Goal: Task Accomplishment & Management: Manage account settings

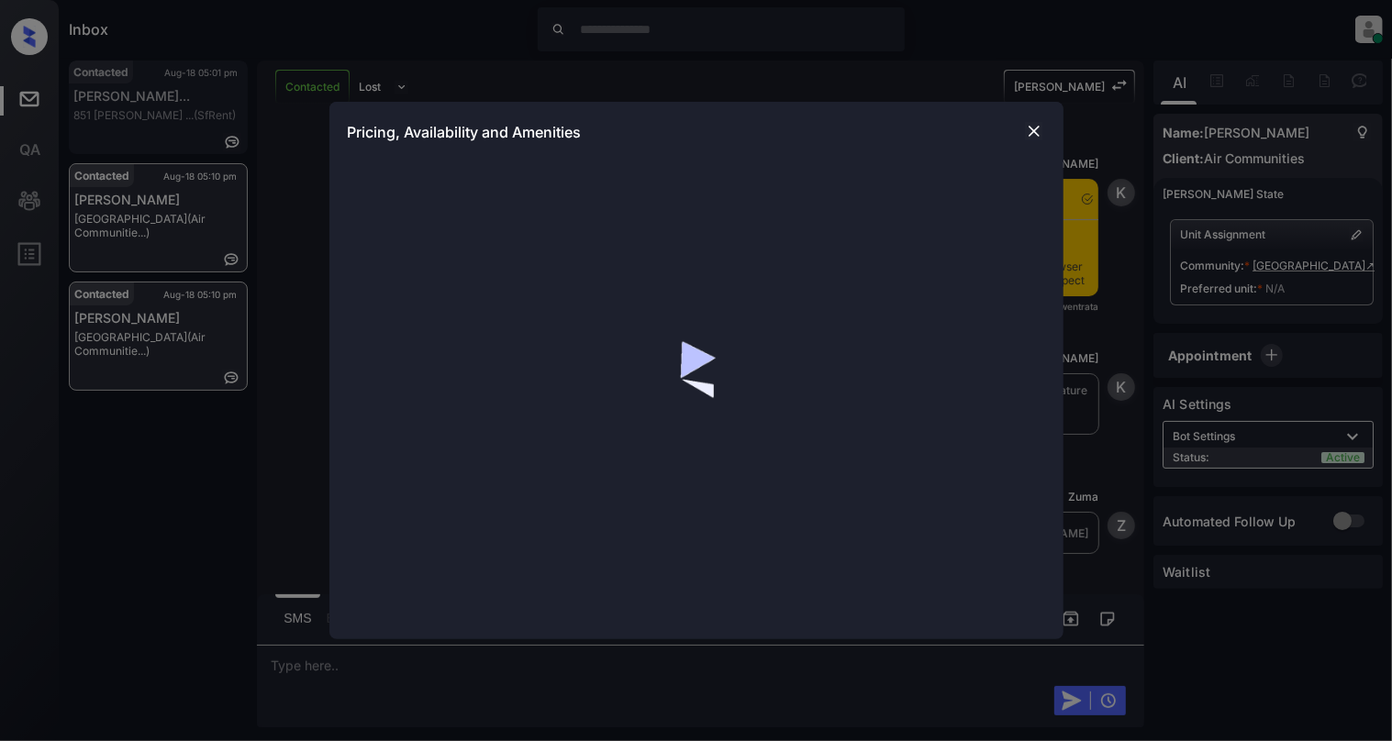
scroll to position [6257, 0]
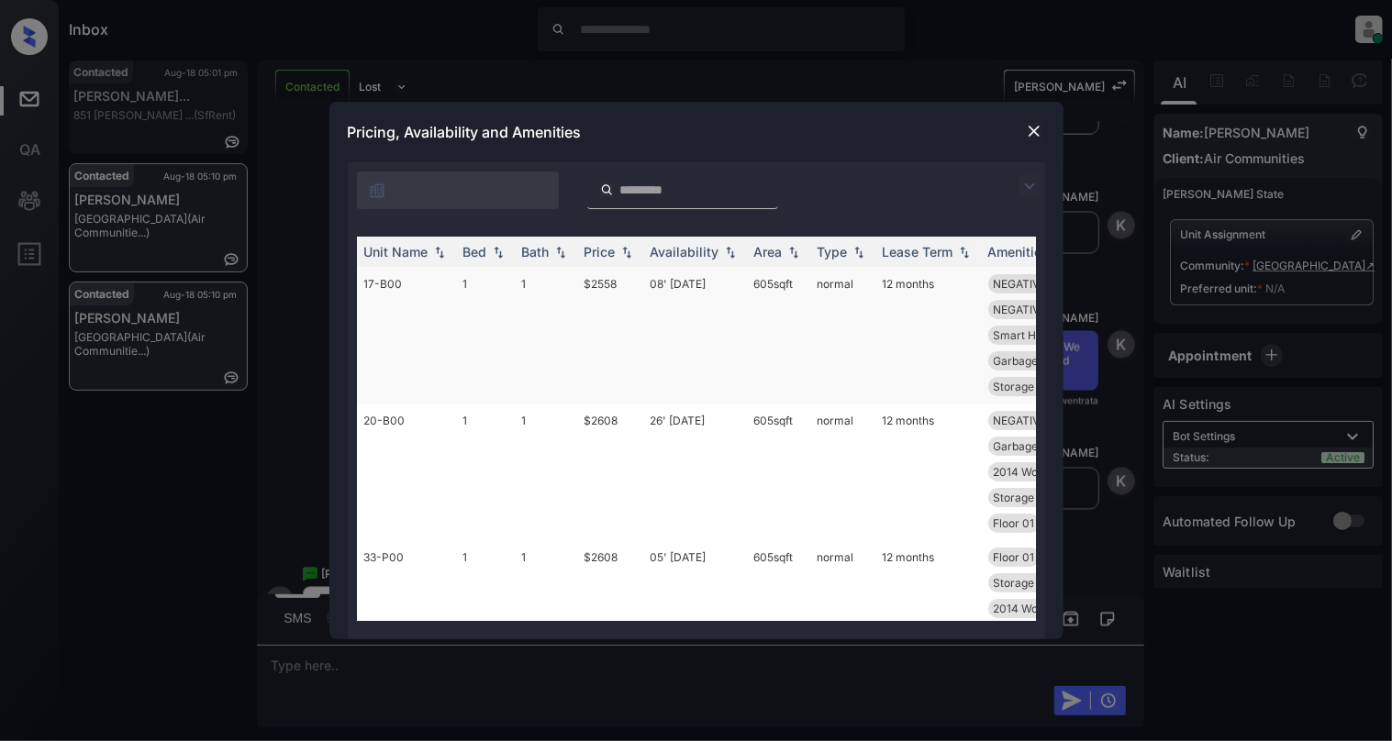
click at [451, 290] on td "17-B00" at bounding box center [406, 335] width 99 height 137
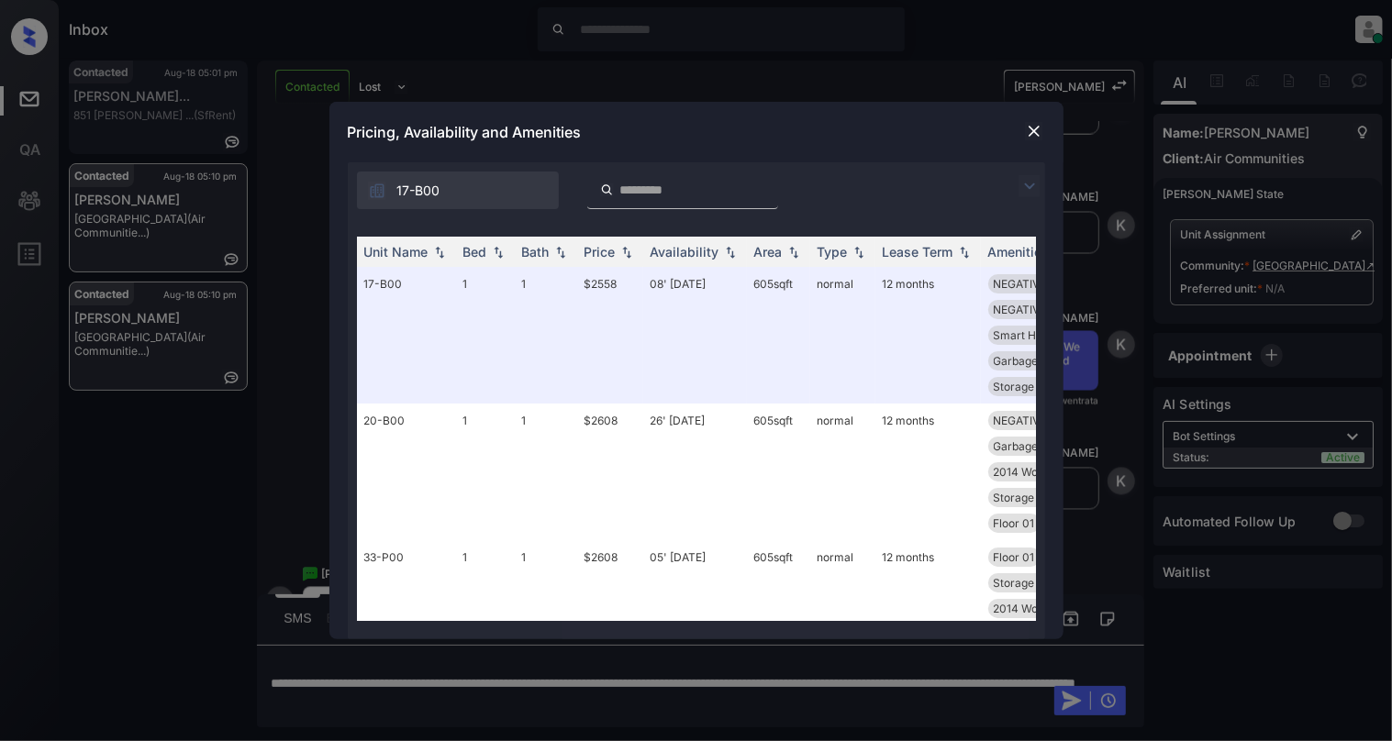
click at [1036, 126] on img at bounding box center [1034, 131] width 18 height 18
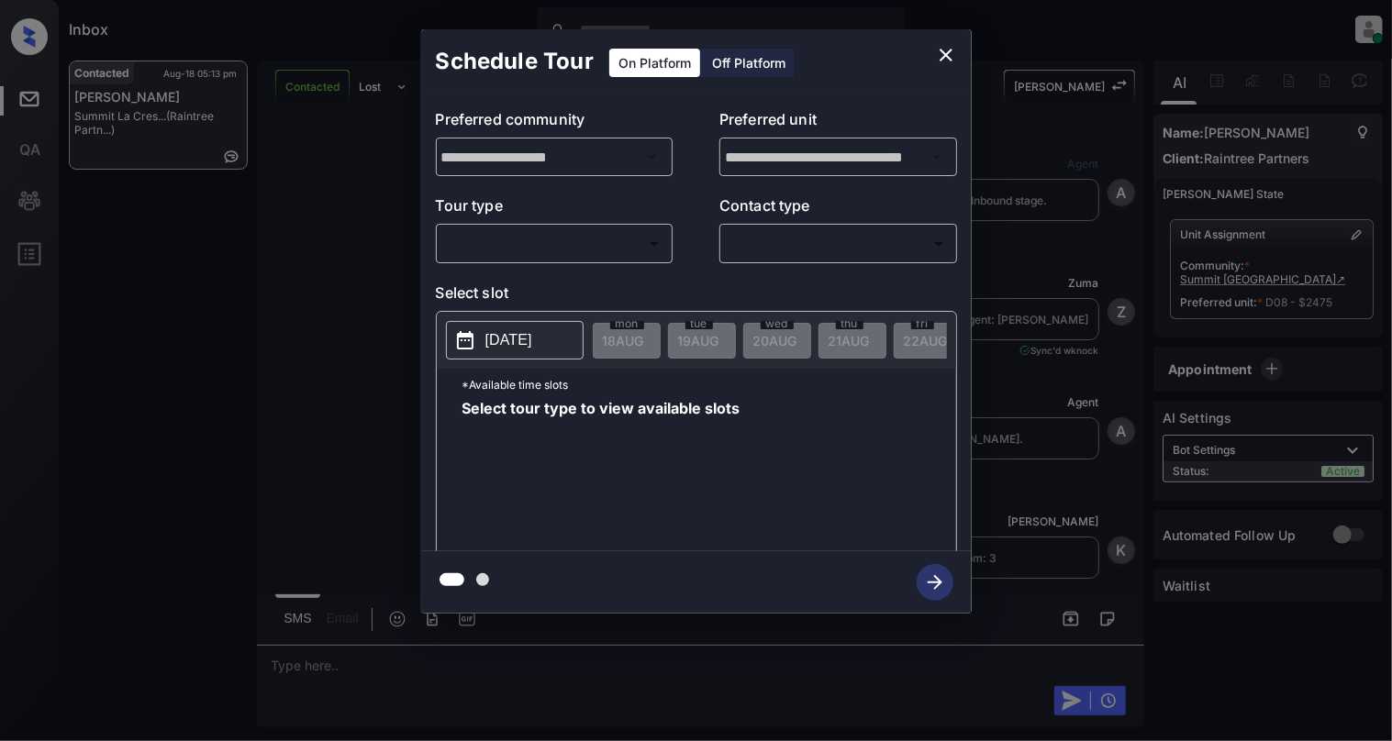
scroll to position [1930, 0]
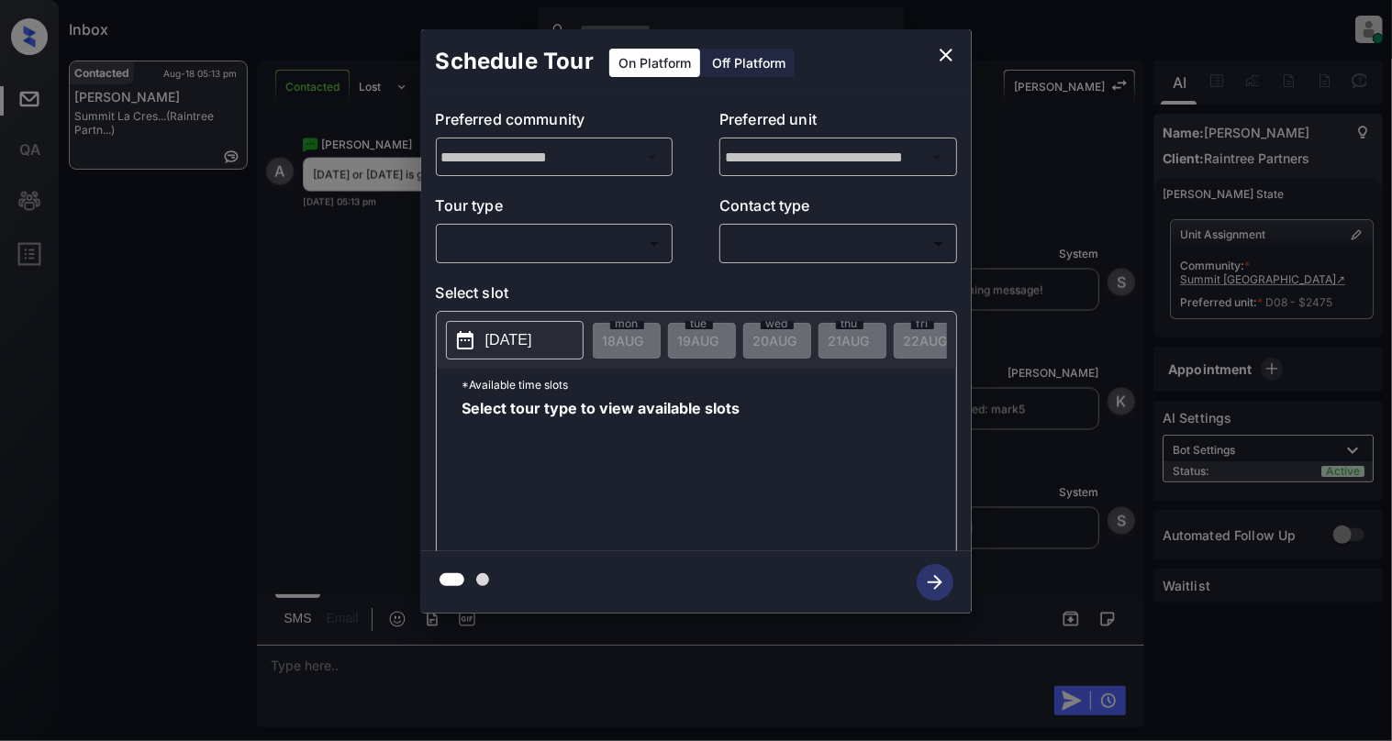
click at [574, 228] on div "​ ​" at bounding box center [555, 243] width 238 height 39
click at [573, 237] on body "Inbox Cynthia Montañez Online Set yourself offline Set yourself on break Profil…" at bounding box center [696, 370] width 1392 height 741
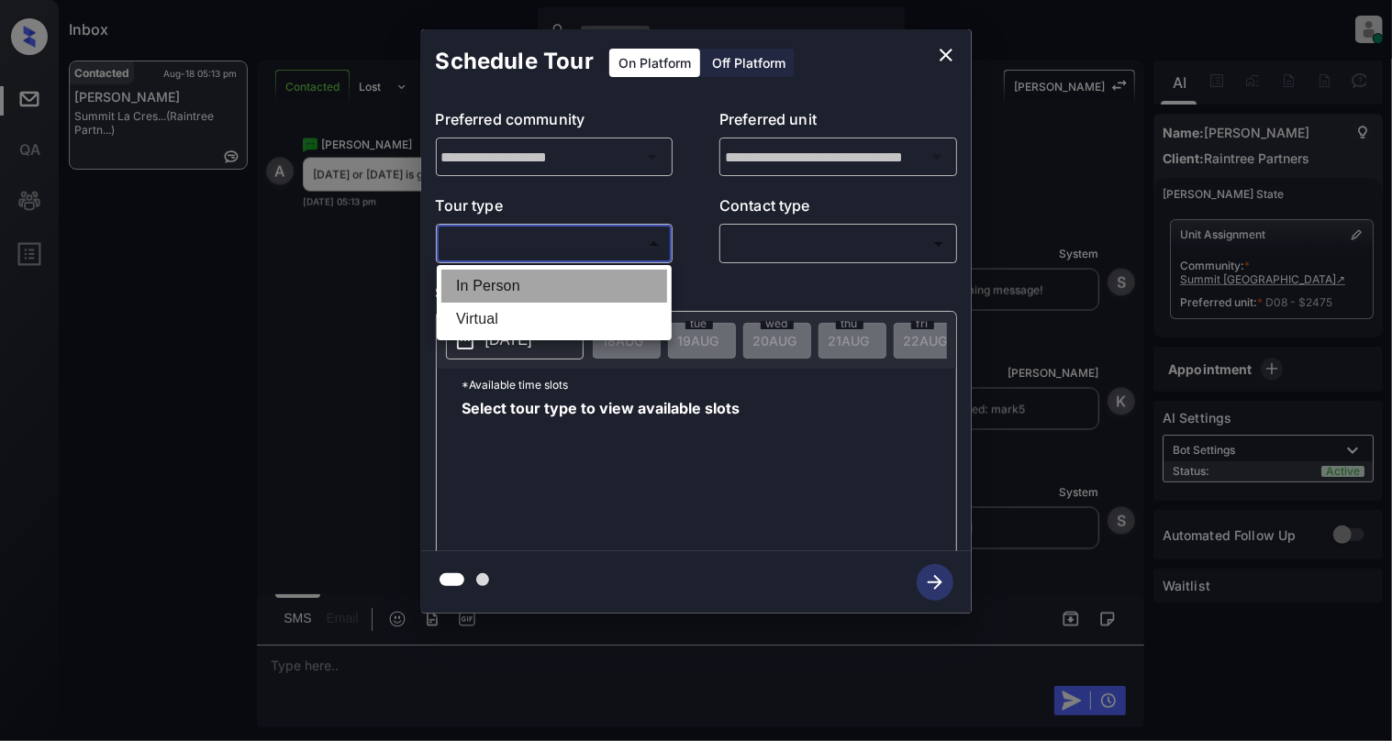
click at [525, 272] on li "In Person" at bounding box center [554, 286] width 226 height 33
type input "********"
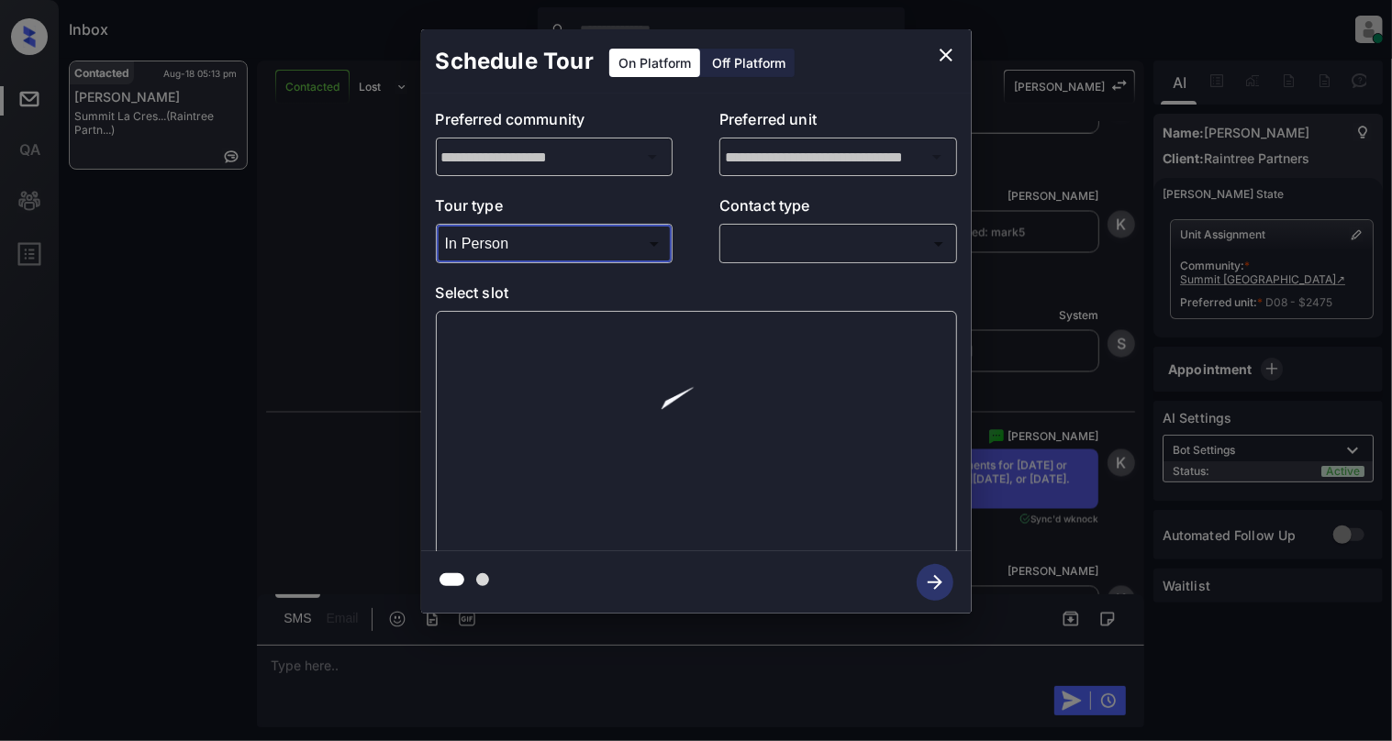
scroll to position [2199, 0]
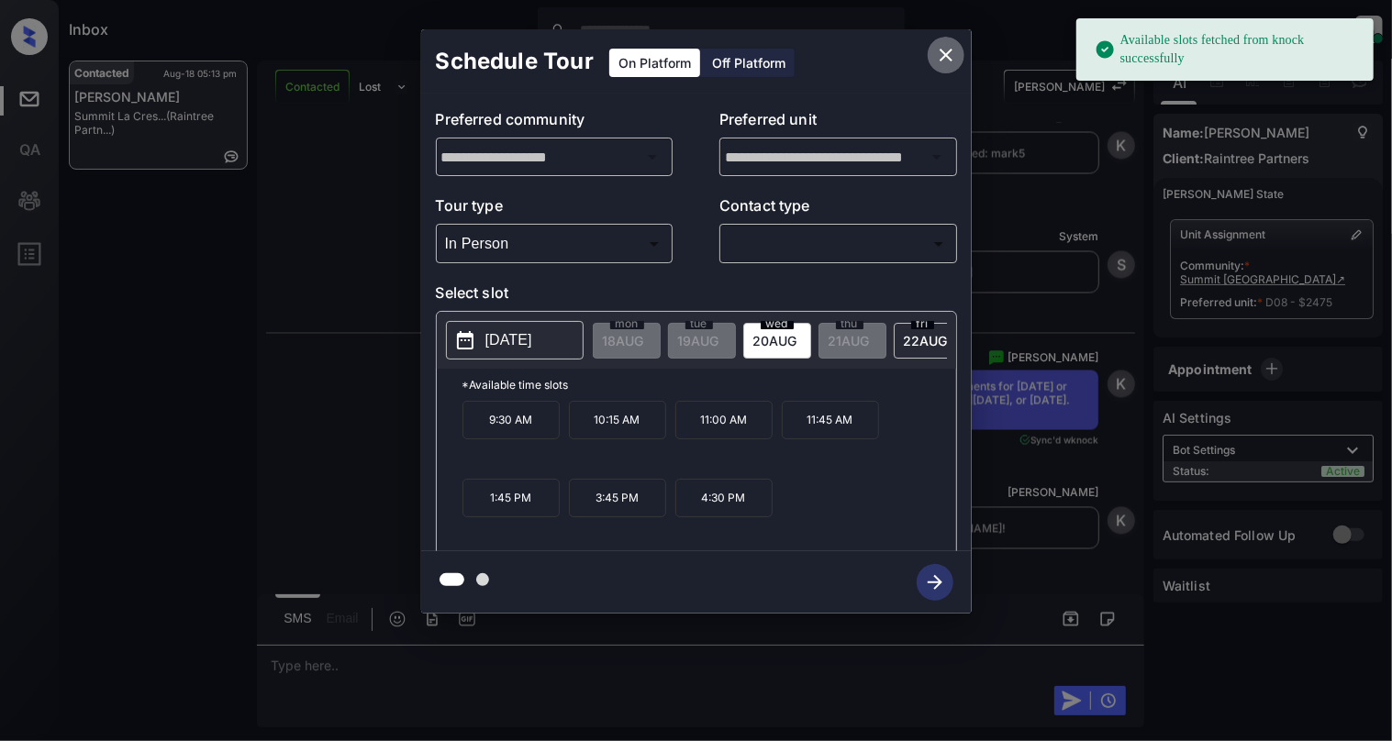
click at [949, 42] on button "close" at bounding box center [945, 55] width 37 height 37
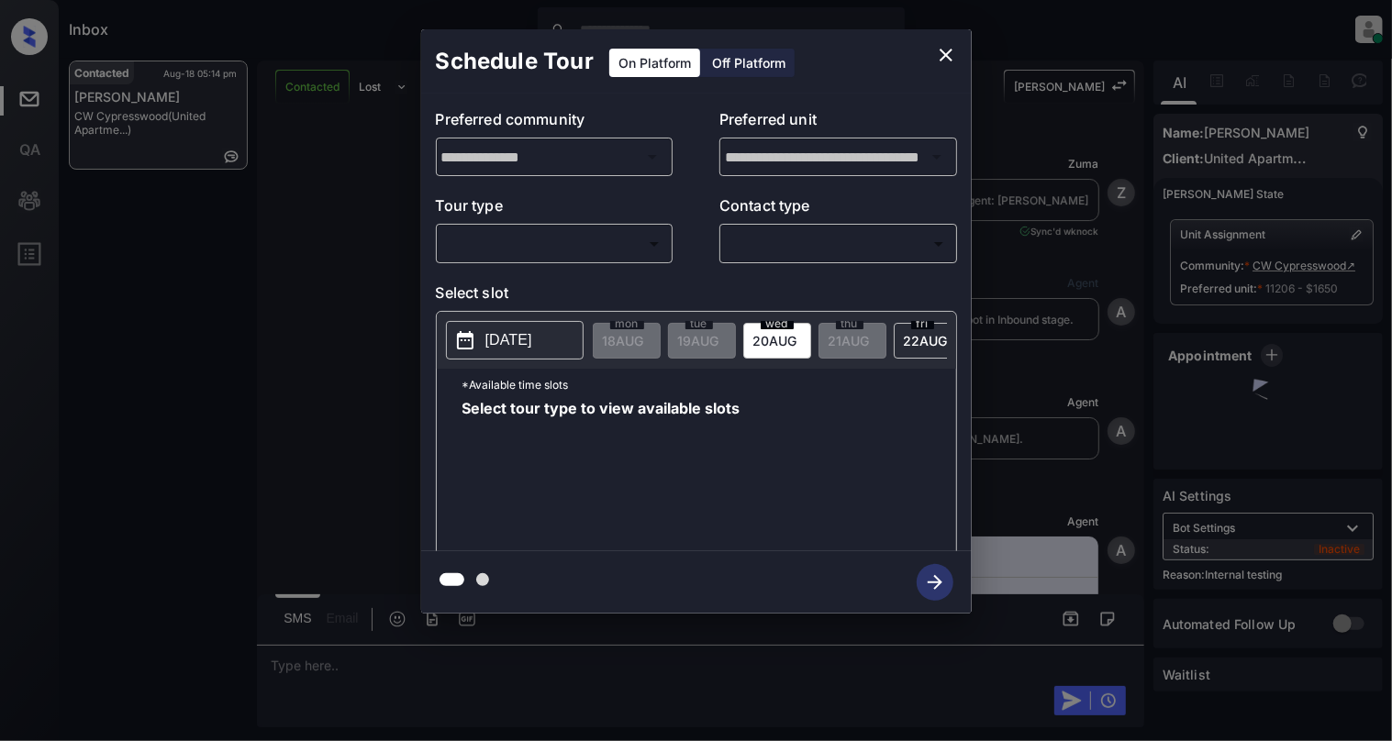
scroll to position [4543, 0]
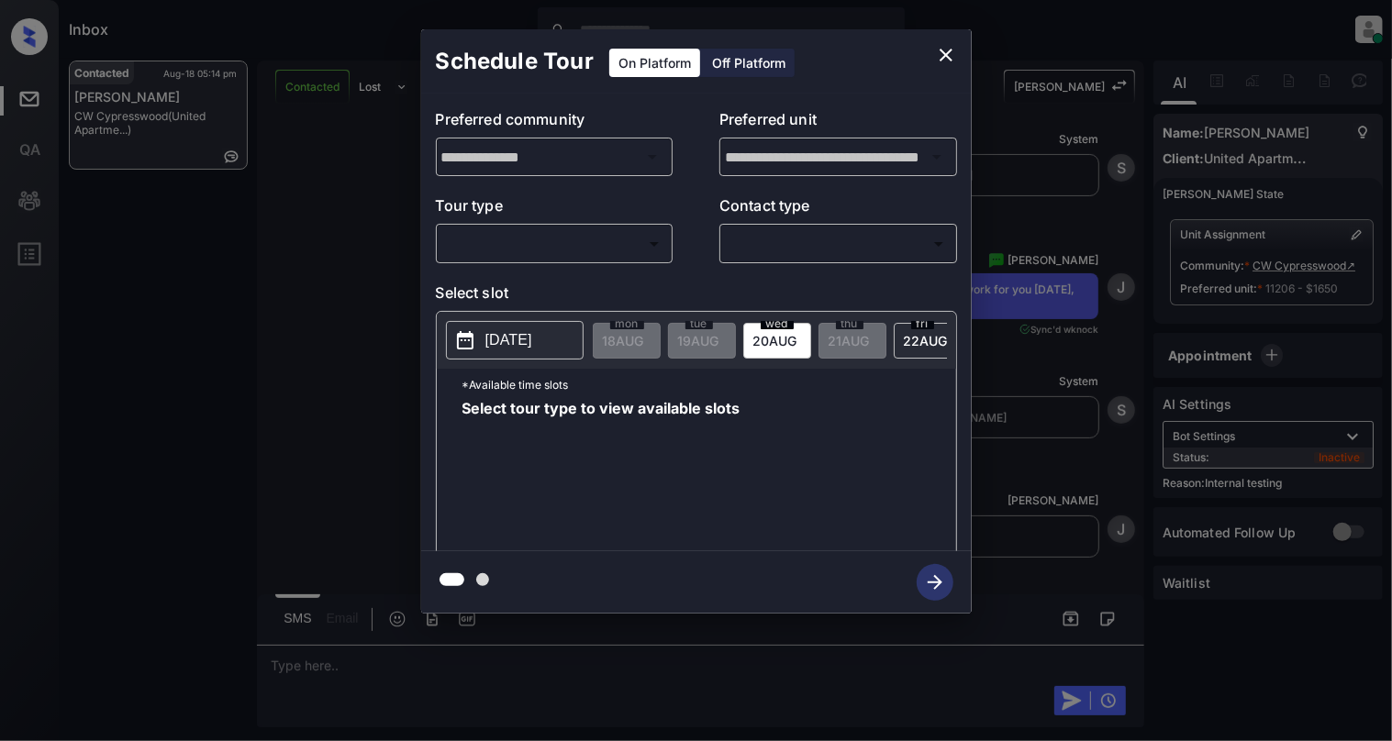
click at [578, 240] on body "Inbox Cynthia Montañez Online Set yourself offline Set yourself on break Profil…" at bounding box center [696, 370] width 1392 height 741
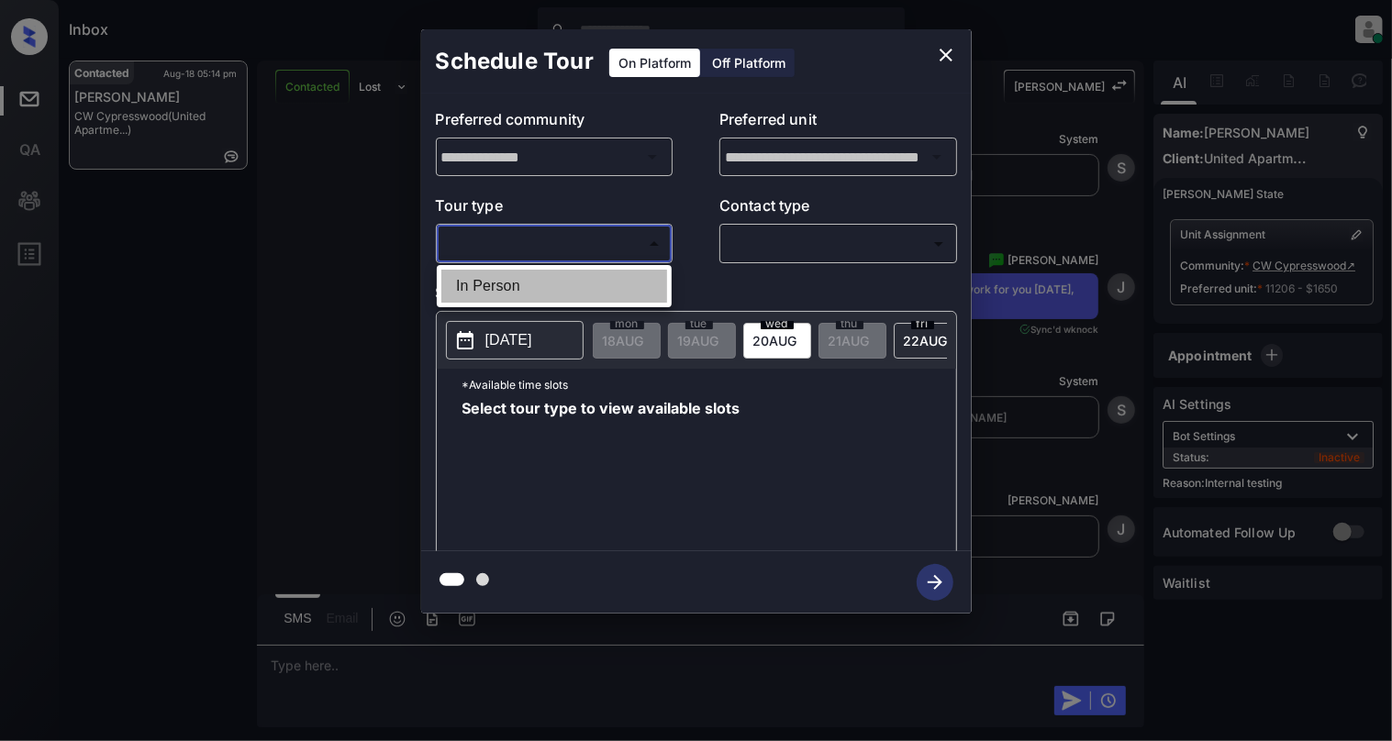
click at [493, 275] on li "In Person" at bounding box center [554, 286] width 226 height 33
type input "********"
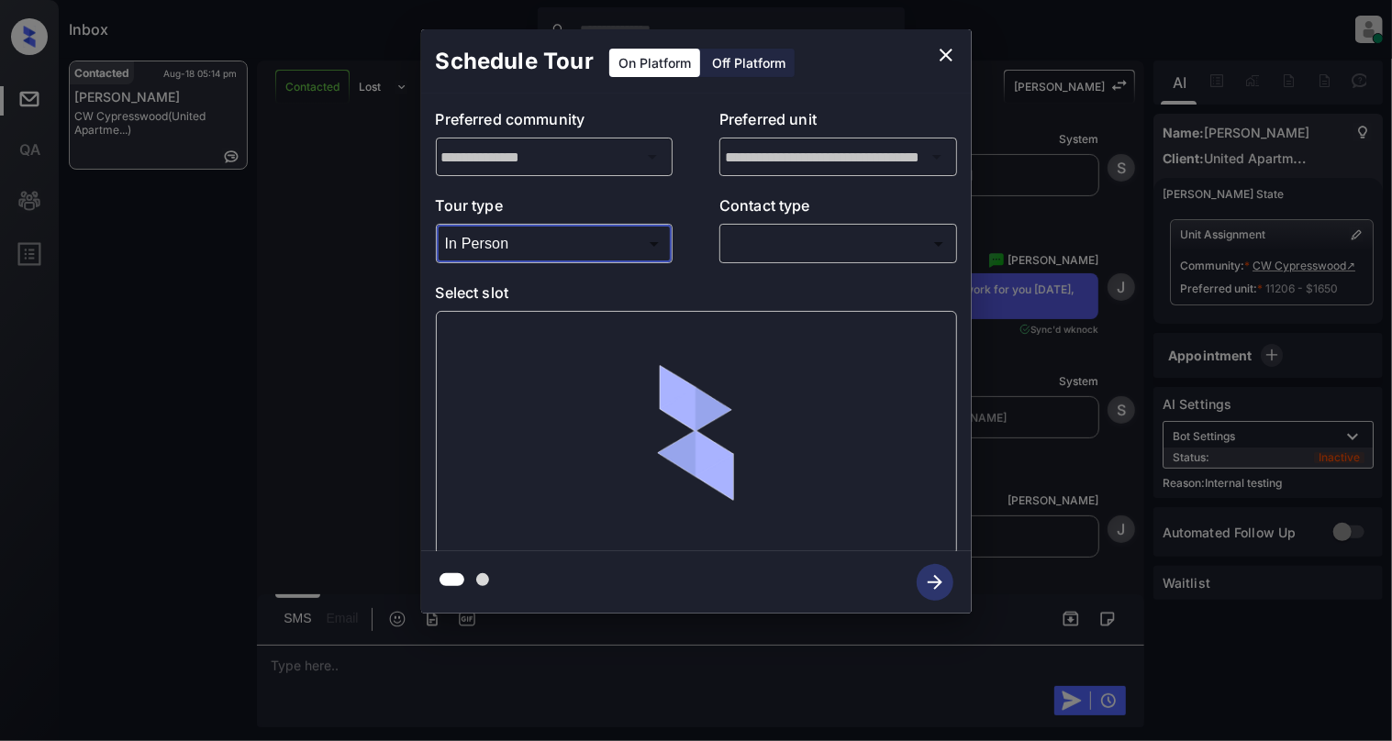
click at [757, 250] on body "Inbox Cynthia Montañez Online Set yourself offline Set yourself on break Profil…" at bounding box center [696, 370] width 1392 height 741
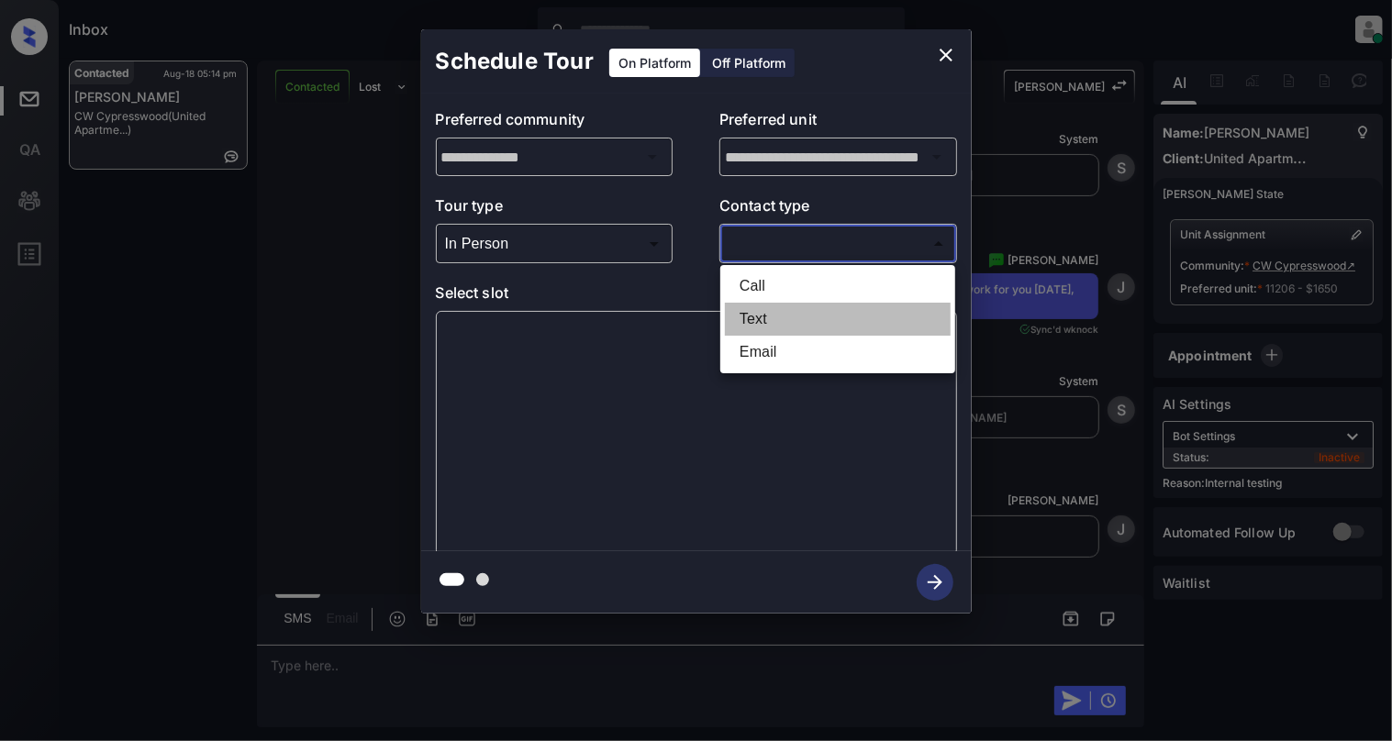
click at [738, 308] on li "Text" at bounding box center [838, 319] width 226 height 33
type input "****"
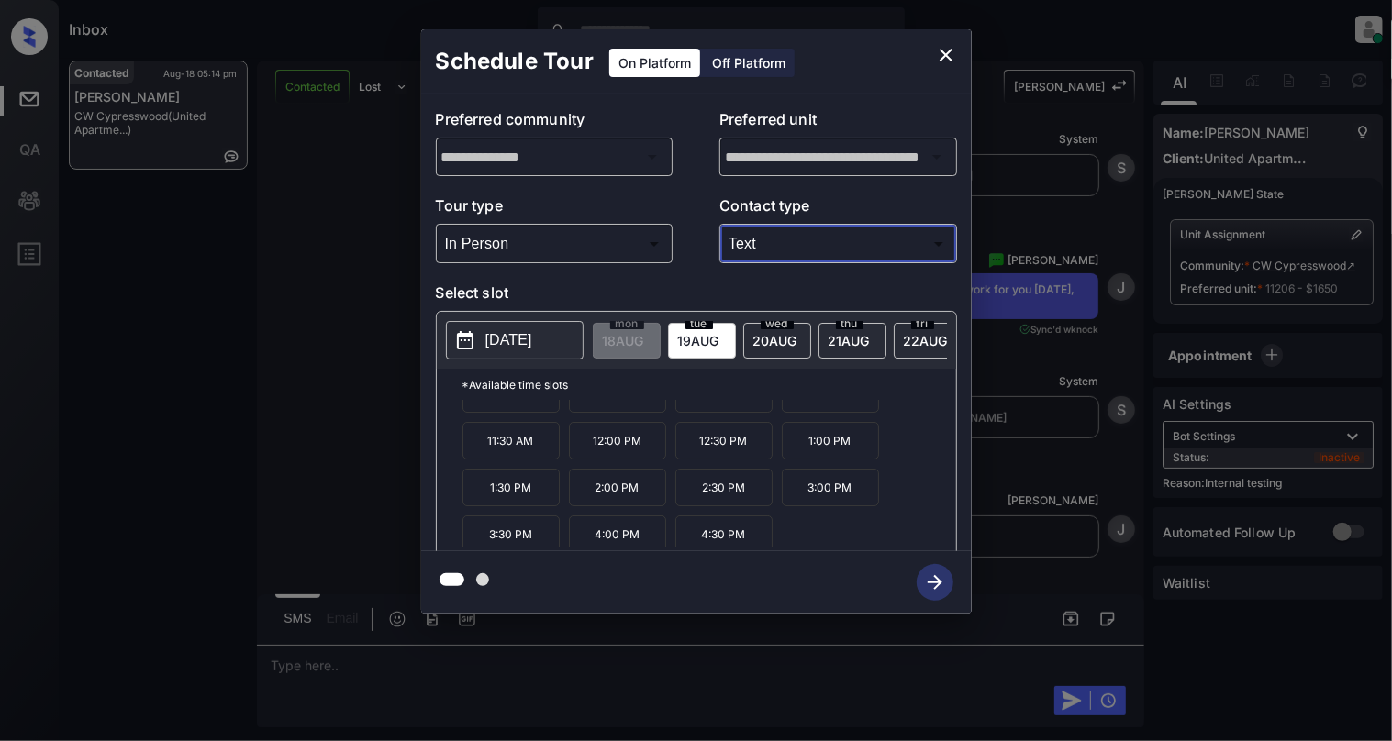
scroll to position [33, 0]
click at [627, 543] on p "4:00 PM" at bounding box center [617, 529] width 97 height 38
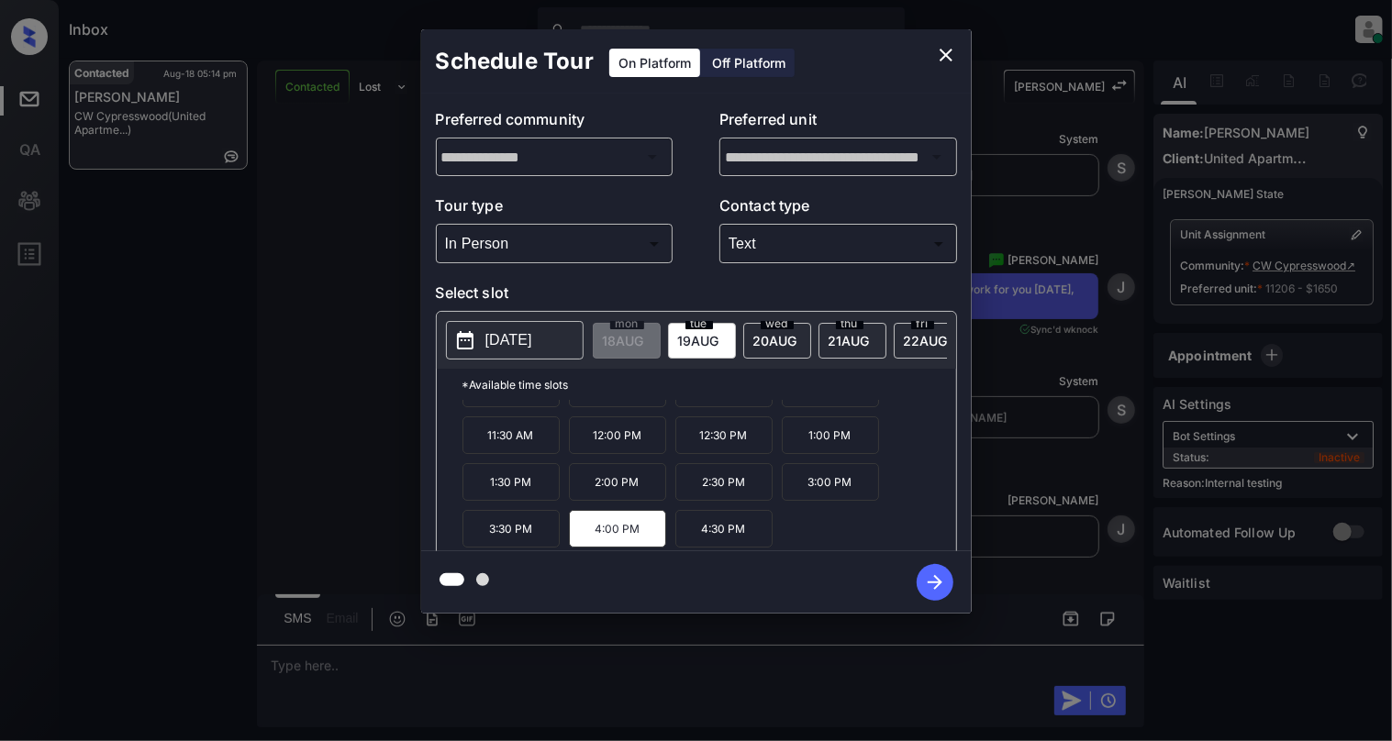
click at [690, 548] on p "4:30 PM" at bounding box center [723, 529] width 97 height 38
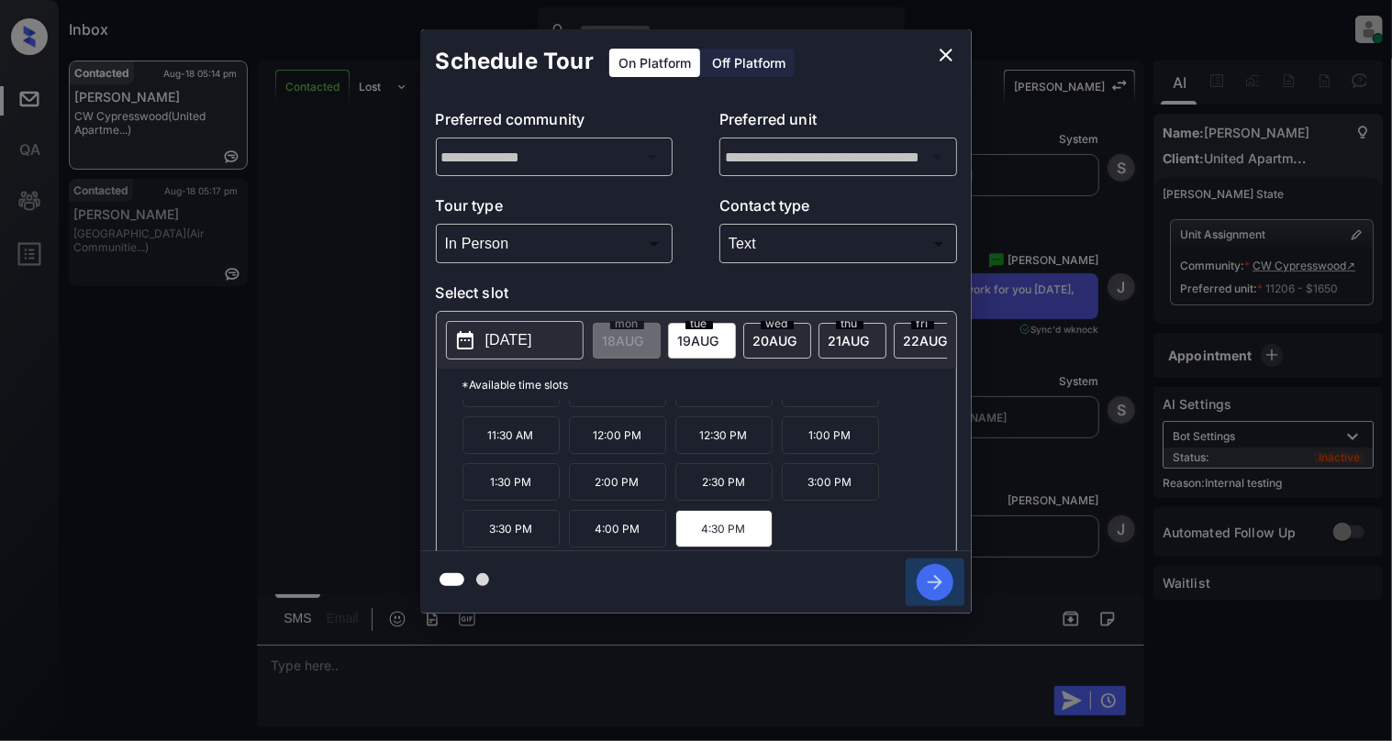
click at [938, 580] on icon "button" at bounding box center [934, 582] width 15 height 15
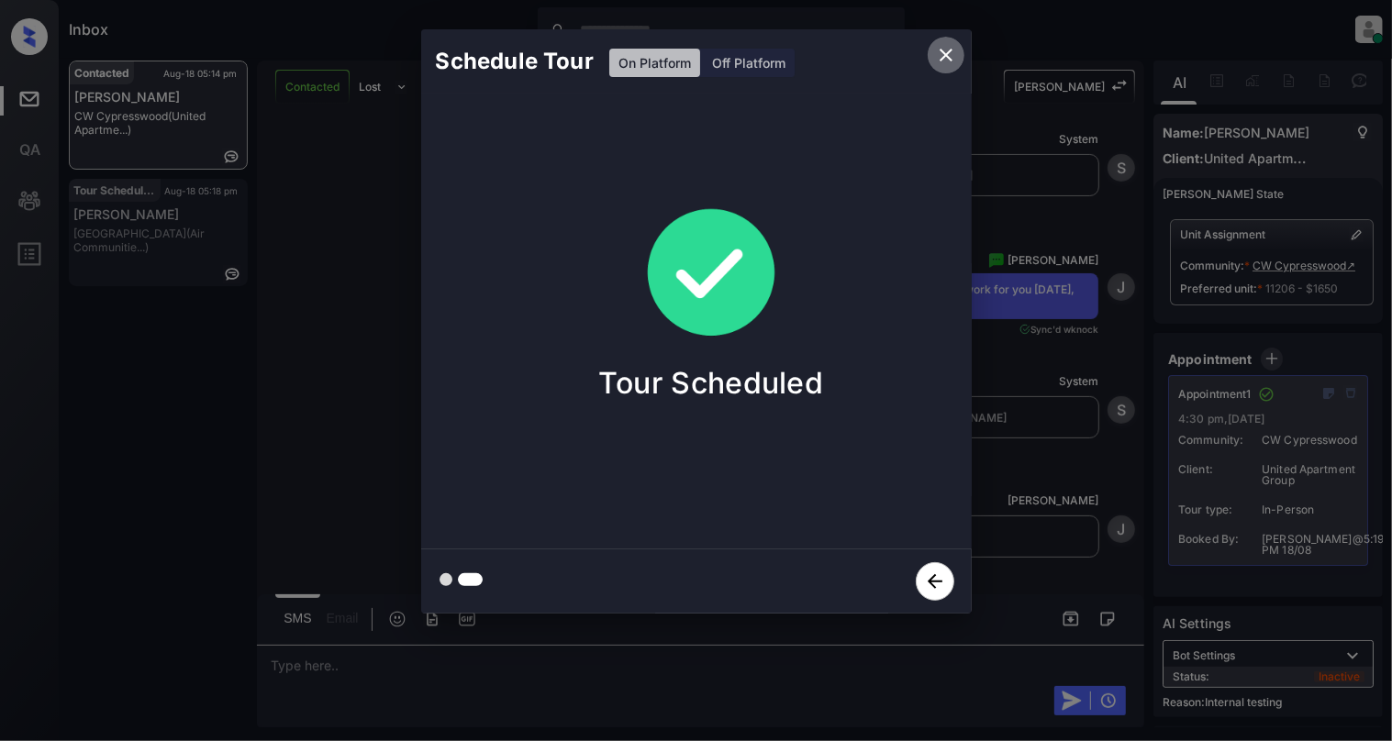
click at [949, 60] on icon "close" at bounding box center [945, 55] width 13 height 13
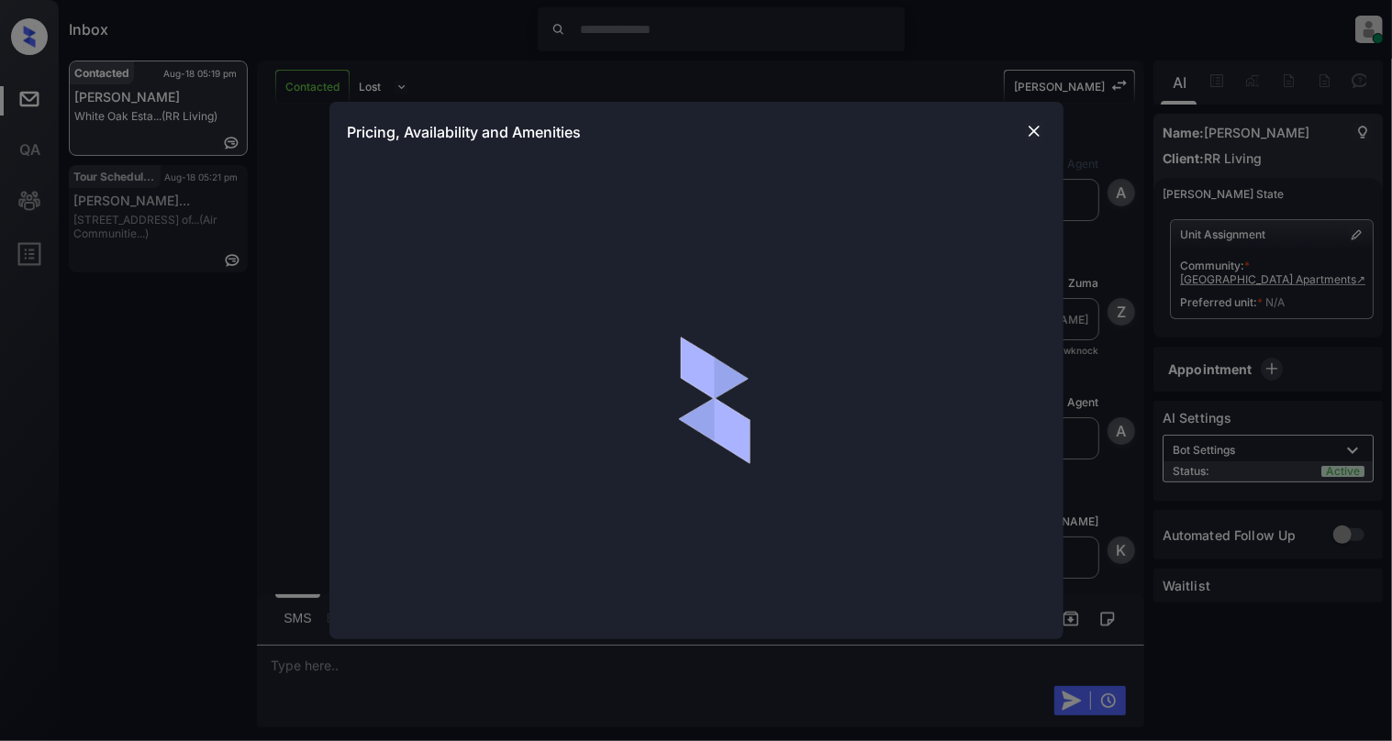
scroll to position [1317, 0]
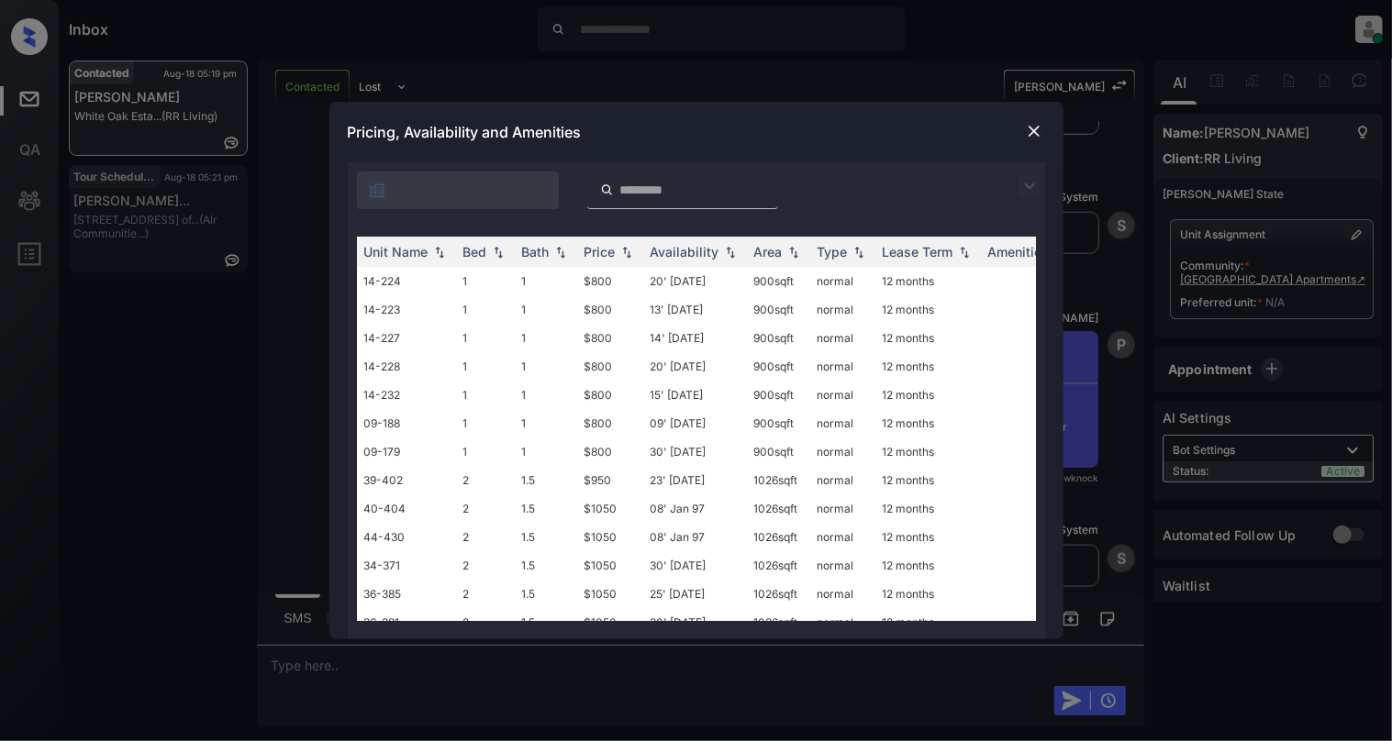
click at [515, 291] on td "1" at bounding box center [546, 281] width 62 height 28
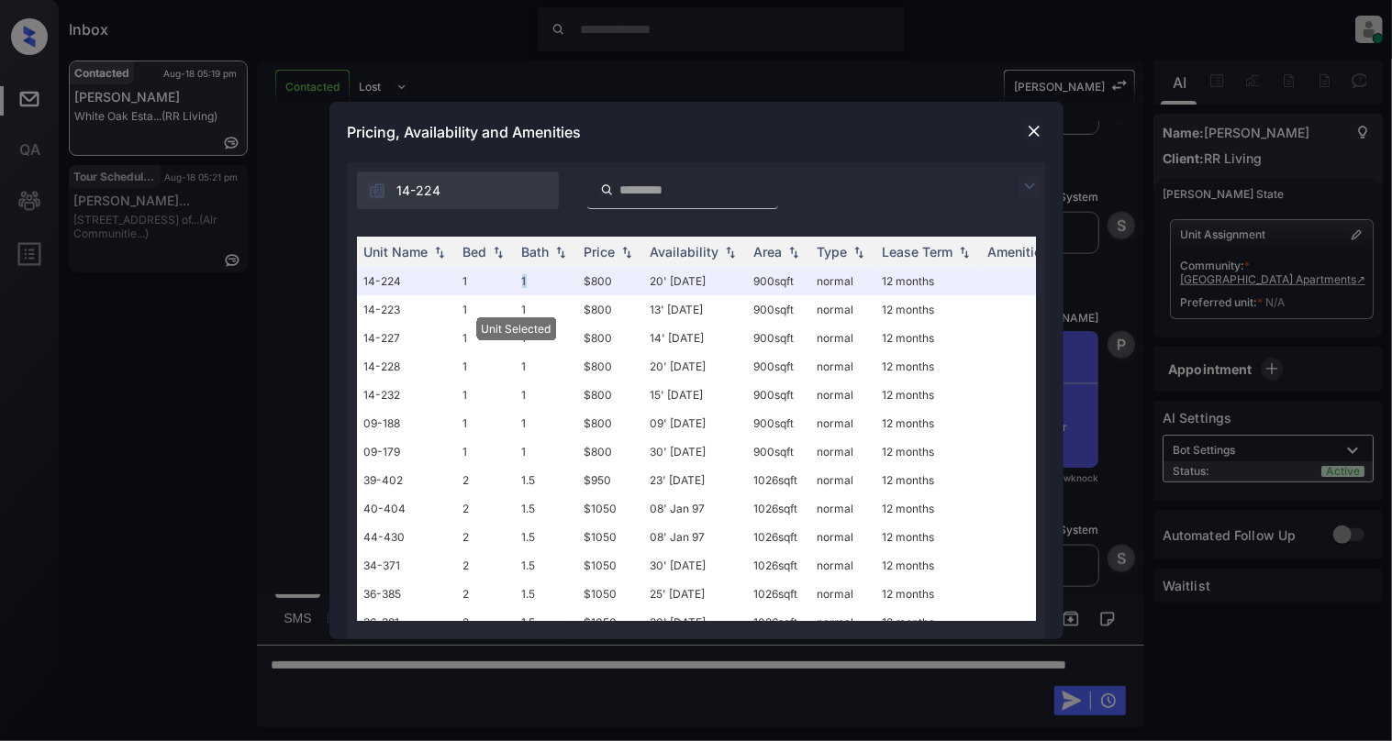
click at [1037, 126] on img at bounding box center [1034, 131] width 18 height 18
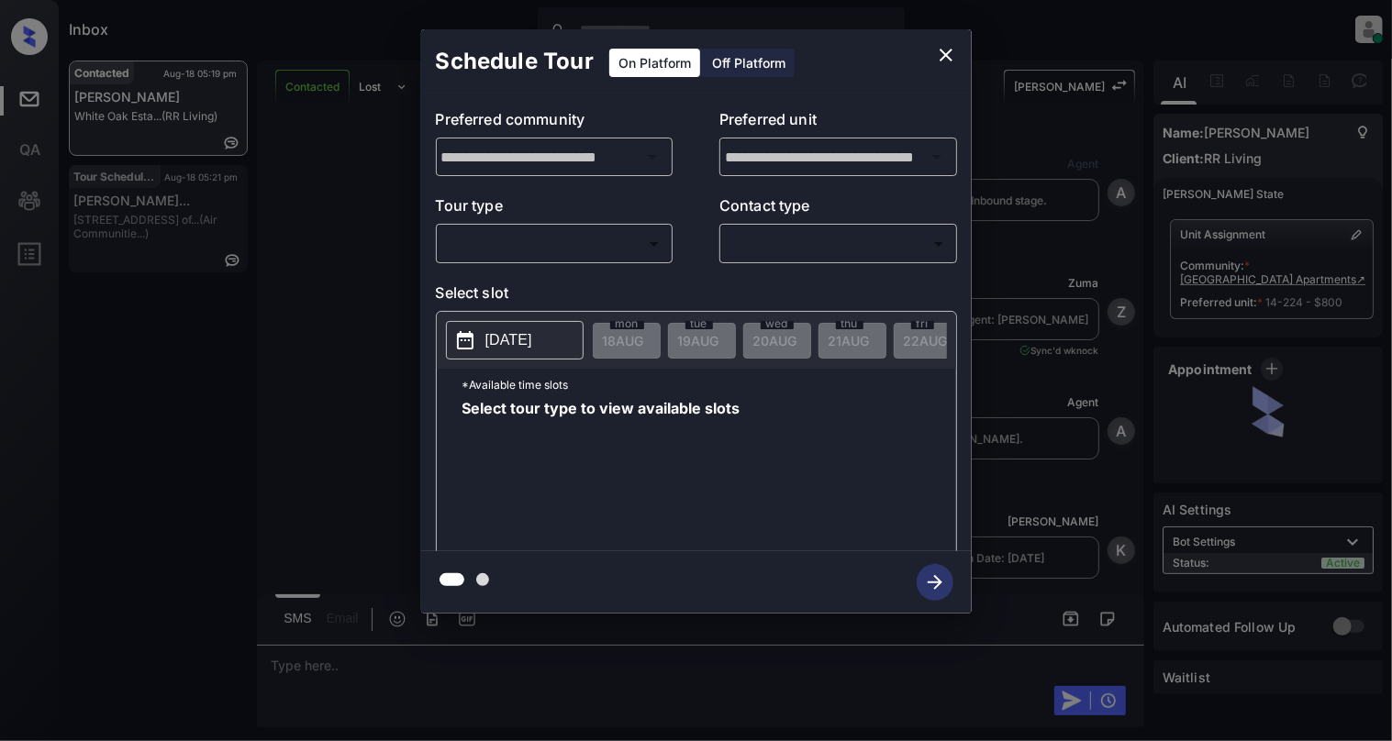
scroll to position [5840, 0]
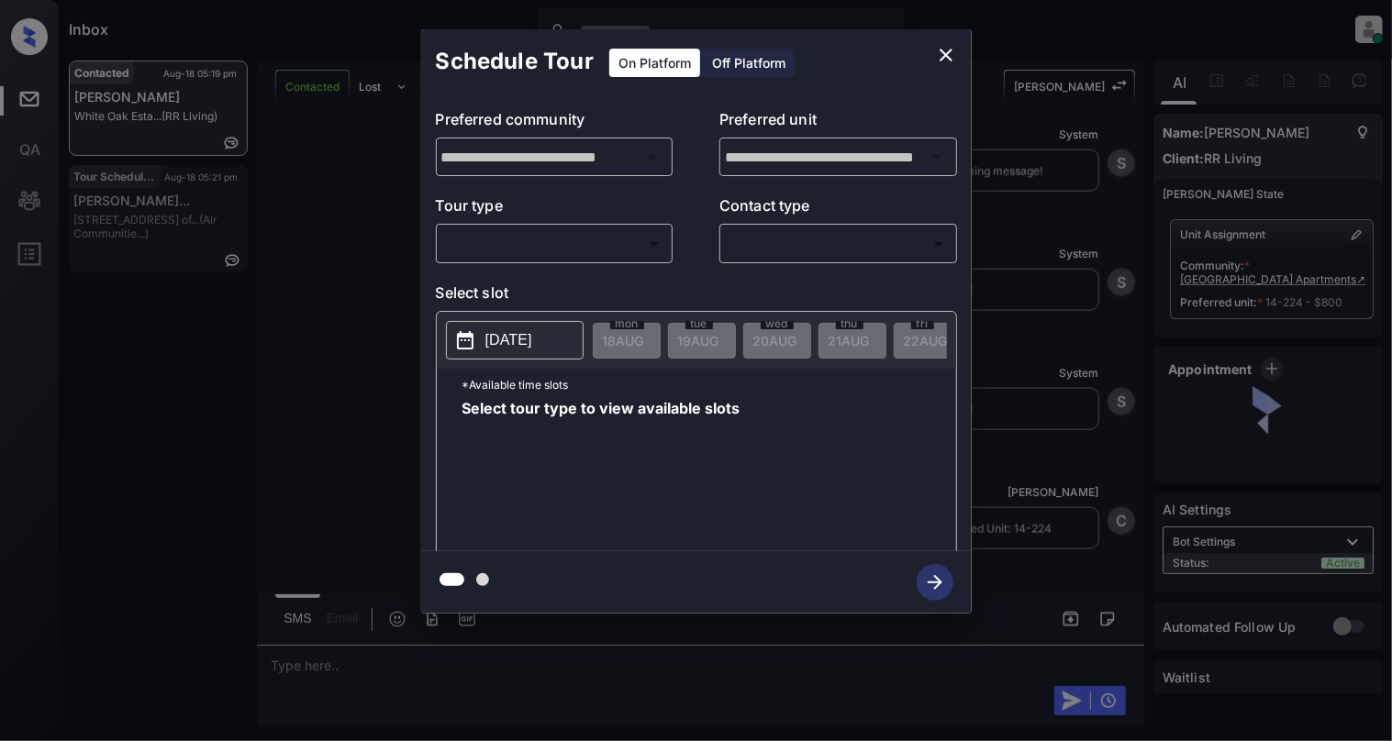
click at [500, 246] on body "Inbox Cynthia Montañez Online Set yourself offline Set yourself on break Profil…" at bounding box center [696, 370] width 1392 height 741
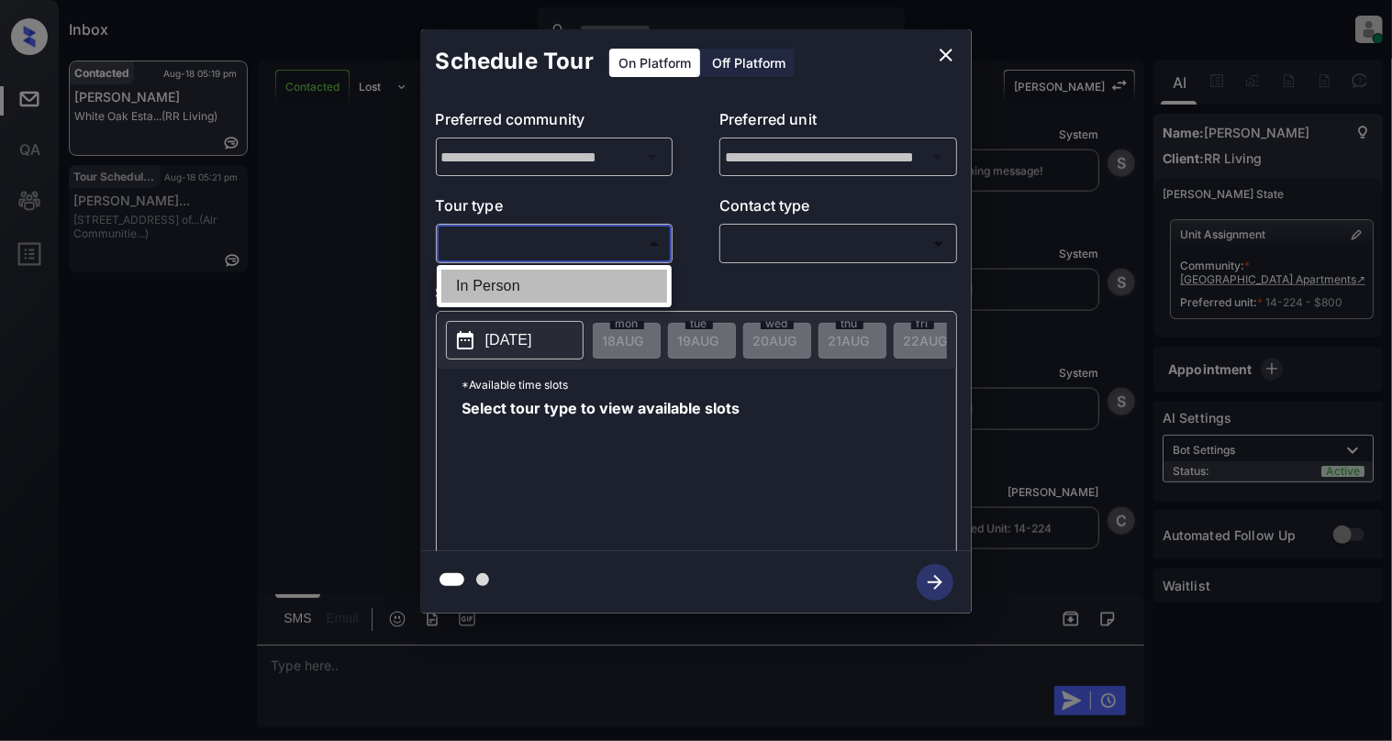
click at [506, 294] on li "In Person" at bounding box center [554, 286] width 226 height 33
type input "********"
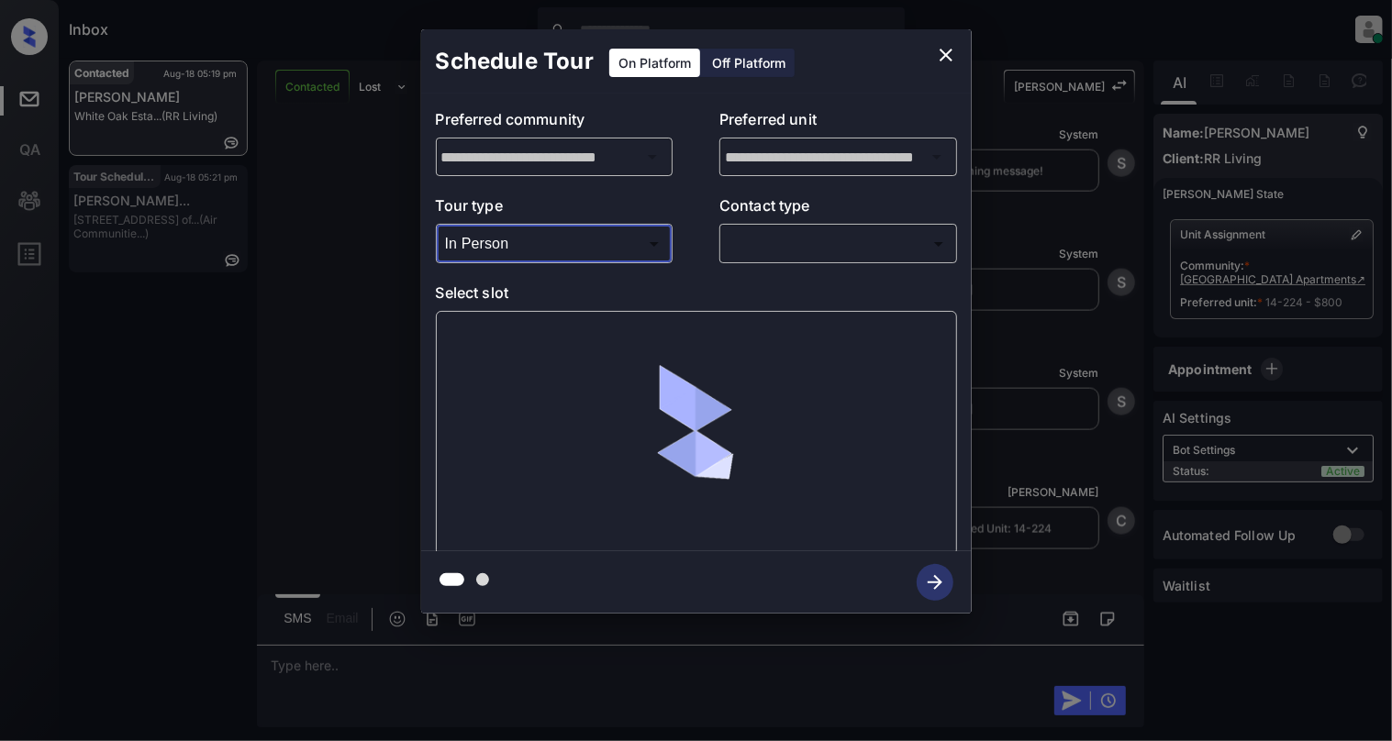
click at [760, 232] on body "Inbox Cynthia Montañez Online Set yourself offline Set yourself on break Profil…" at bounding box center [696, 370] width 1392 height 741
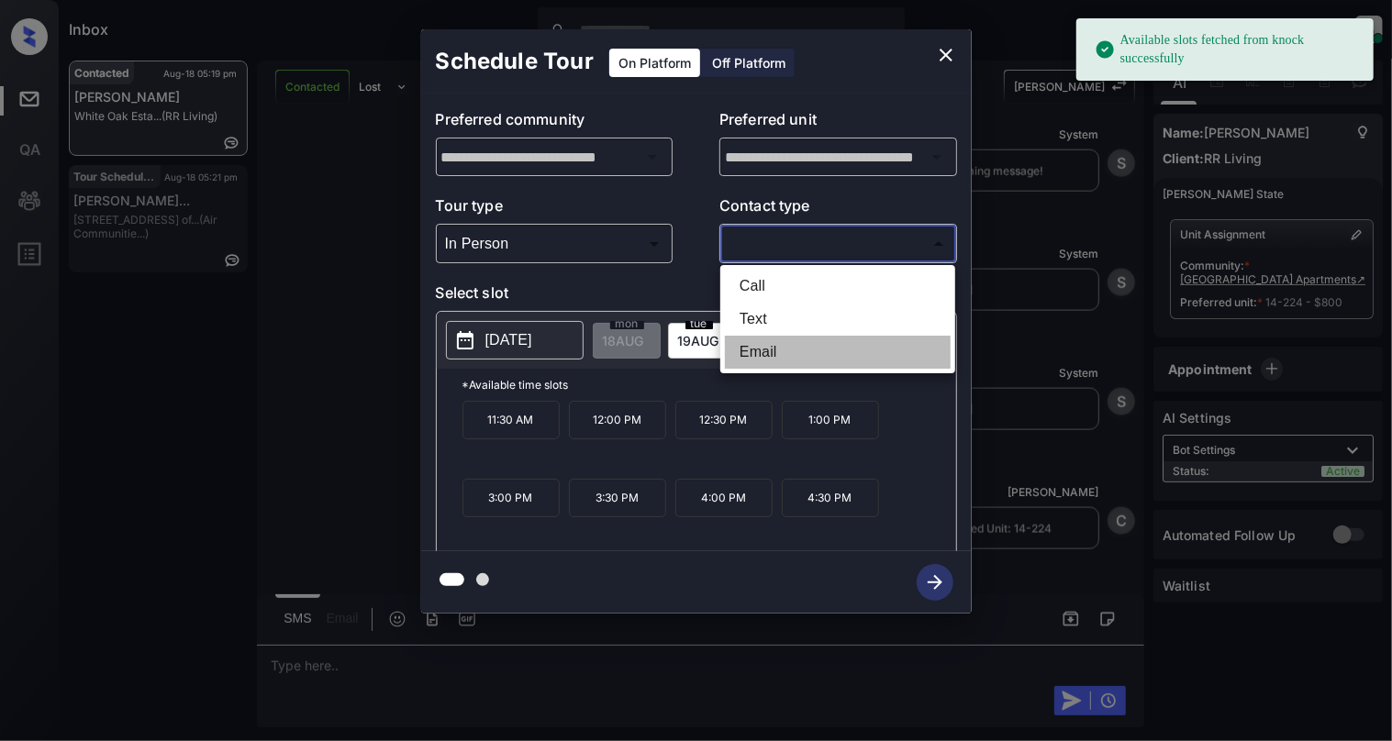
click at [757, 349] on li "Email" at bounding box center [838, 352] width 226 height 33
type input "*****"
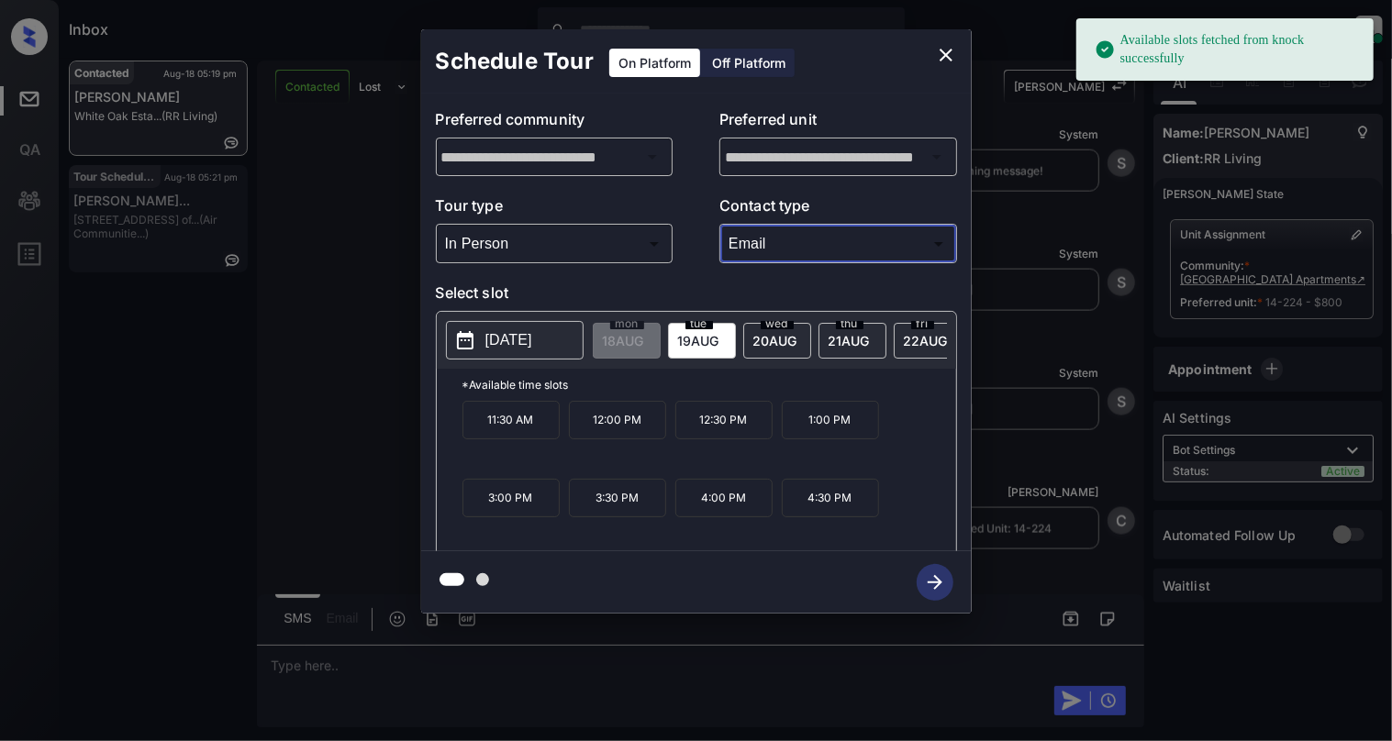
click at [522, 347] on p "2025-08-19" at bounding box center [508, 340] width 47 height 22
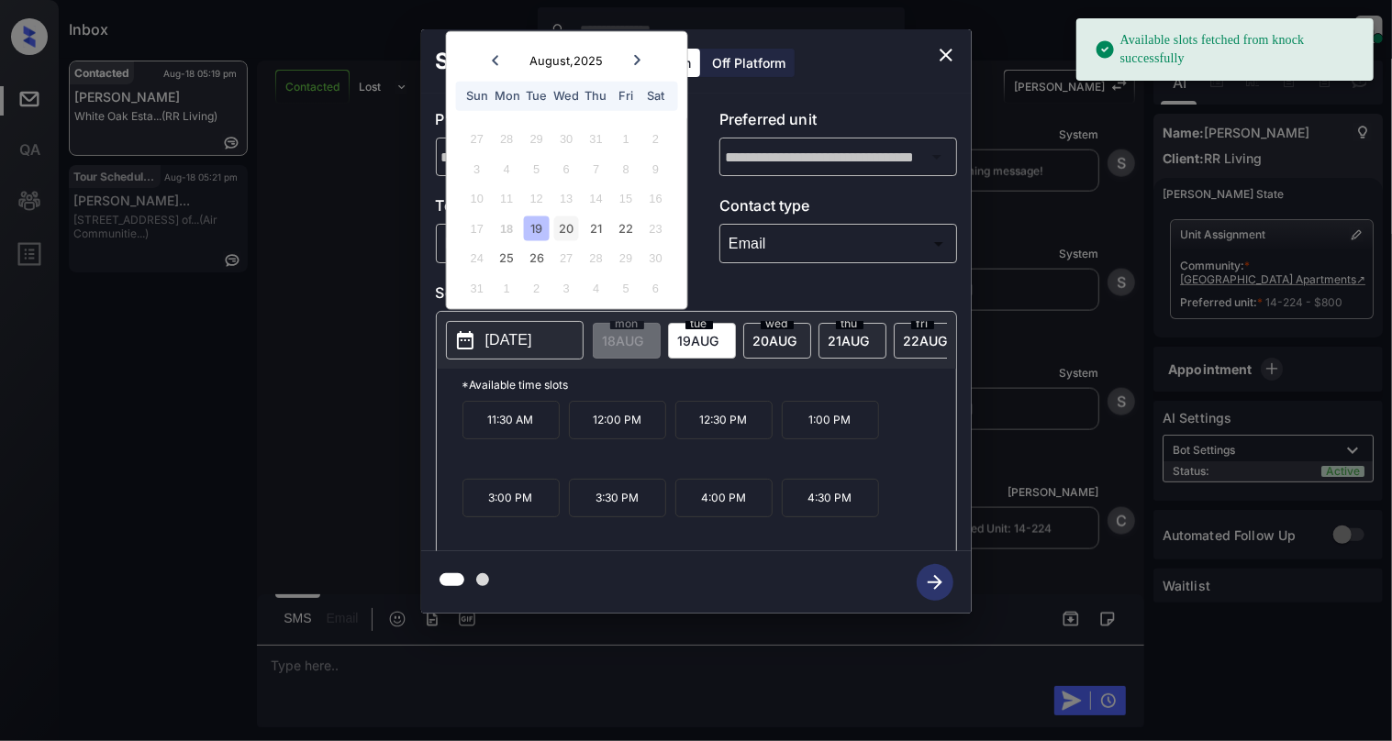
click at [563, 217] on div "20" at bounding box center [566, 228] width 25 height 25
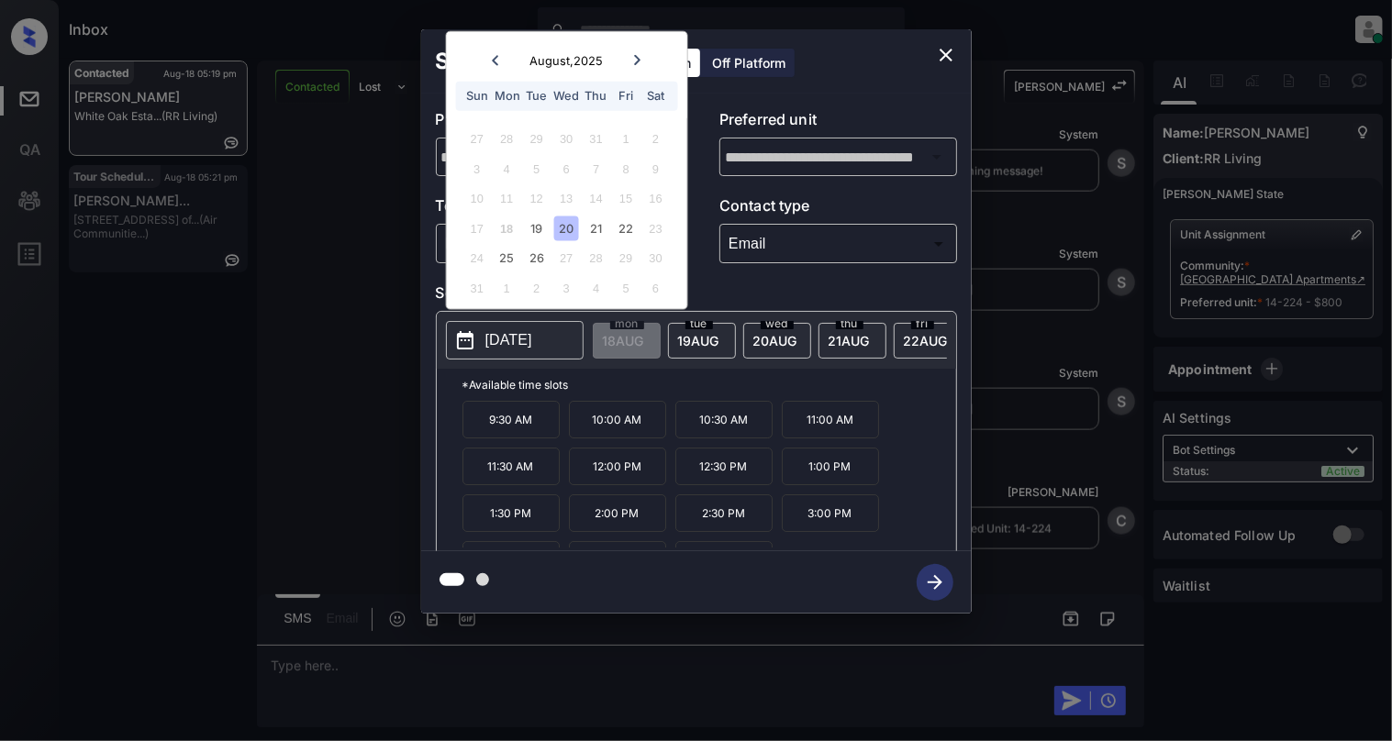
click at [529, 526] on p "1:30 PM" at bounding box center [510, 513] width 97 height 38
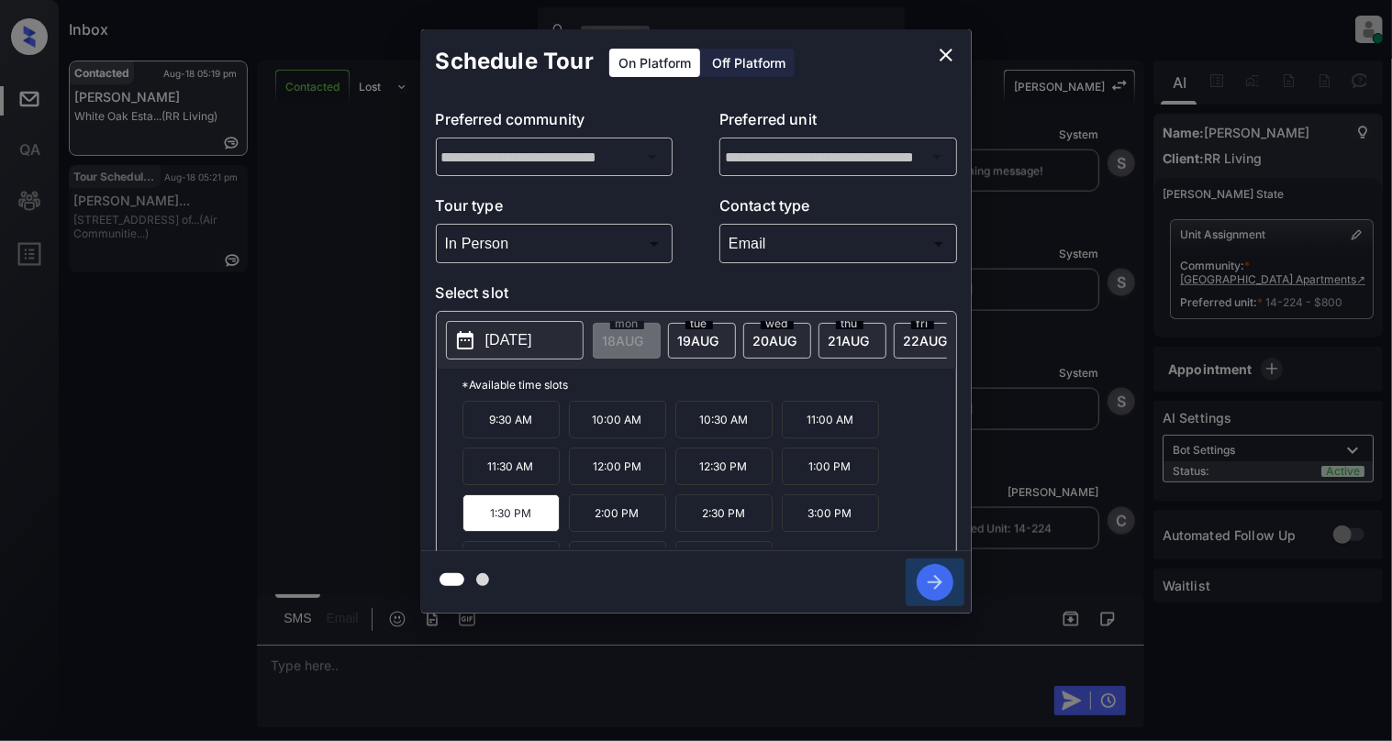
click at [925, 573] on icon "button" at bounding box center [934, 582] width 37 height 37
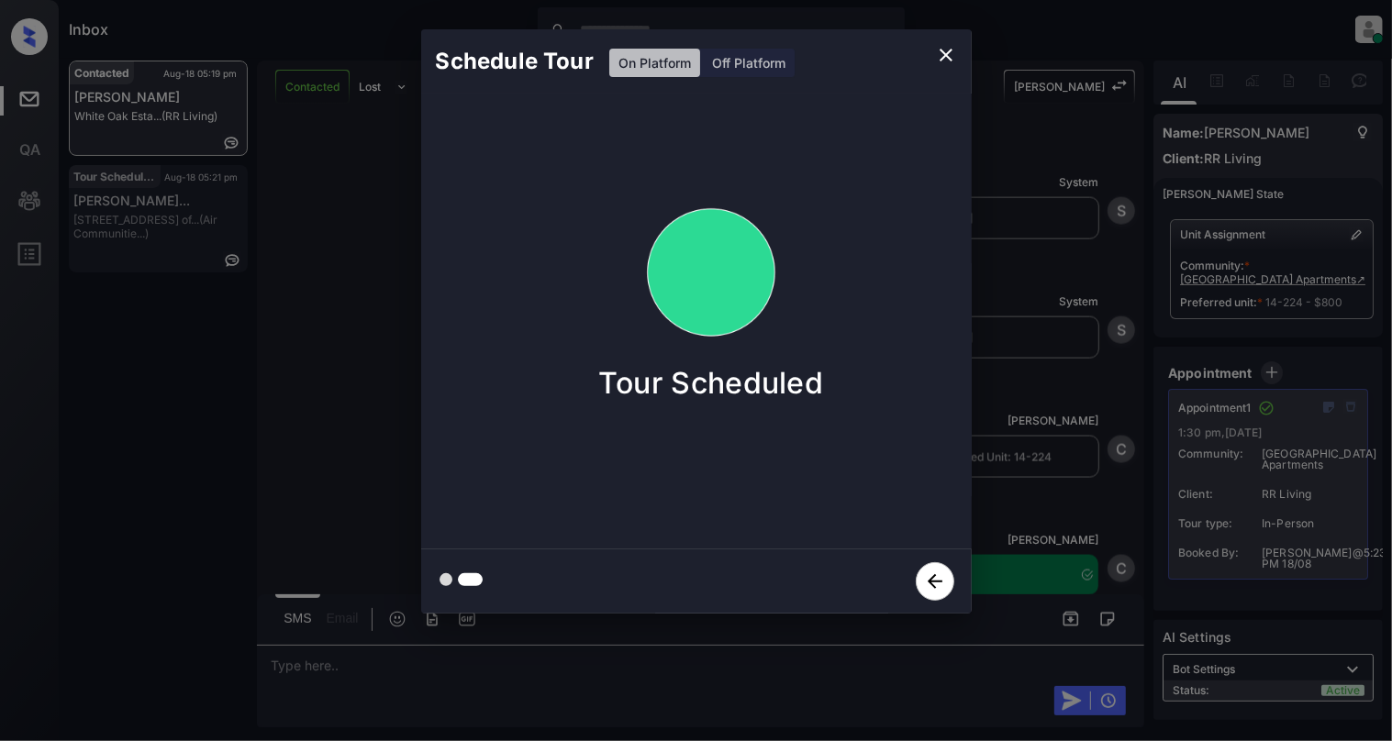
click at [943, 52] on icon "close" at bounding box center [945, 55] width 13 height 13
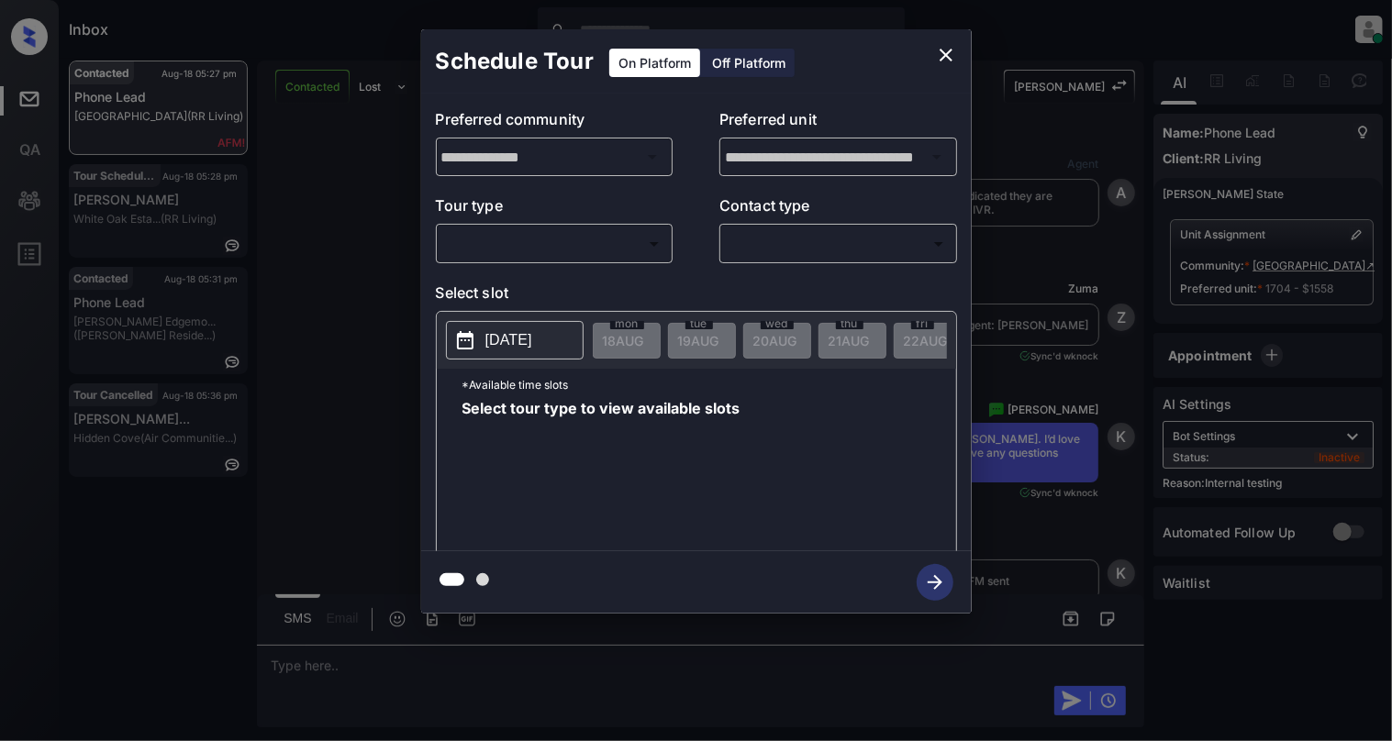
scroll to position [2364, 0]
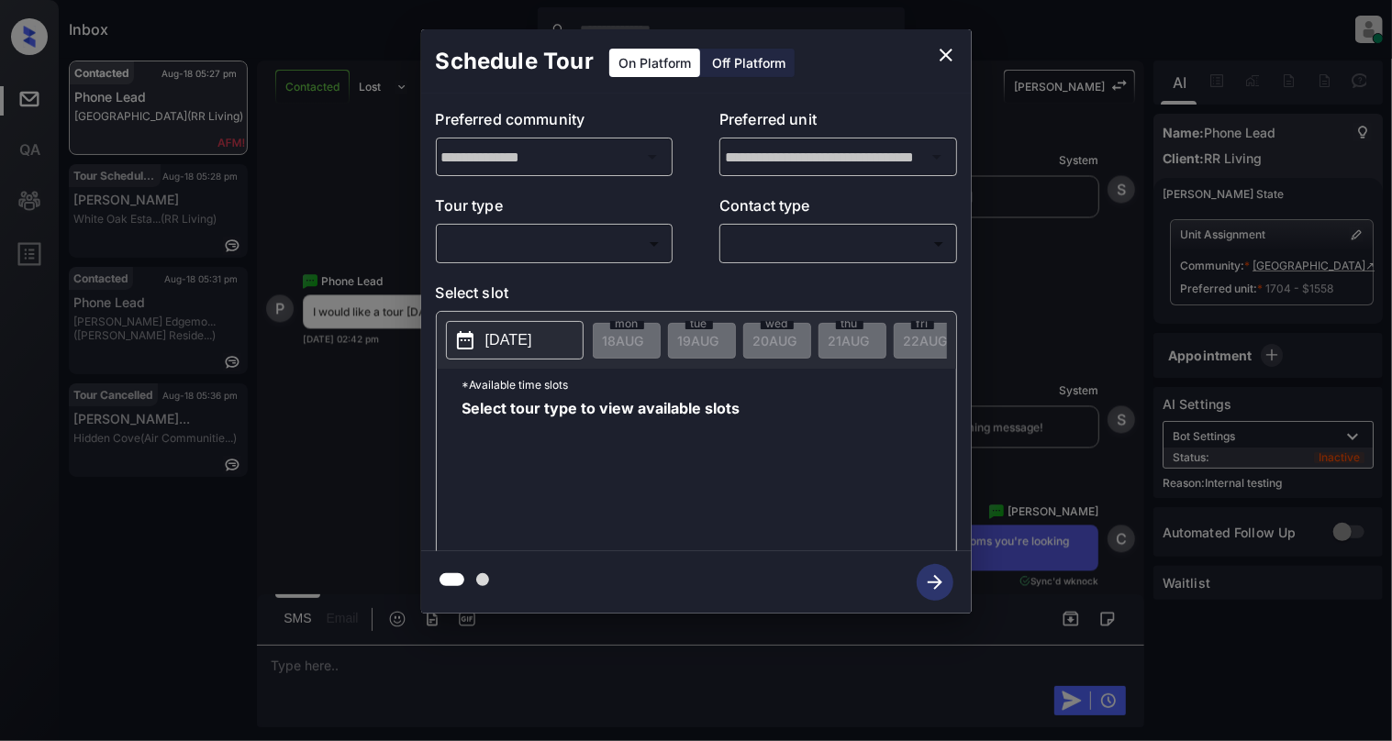
click at [945, 51] on icon "close" at bounding box center [946, 55] width 22 height 22
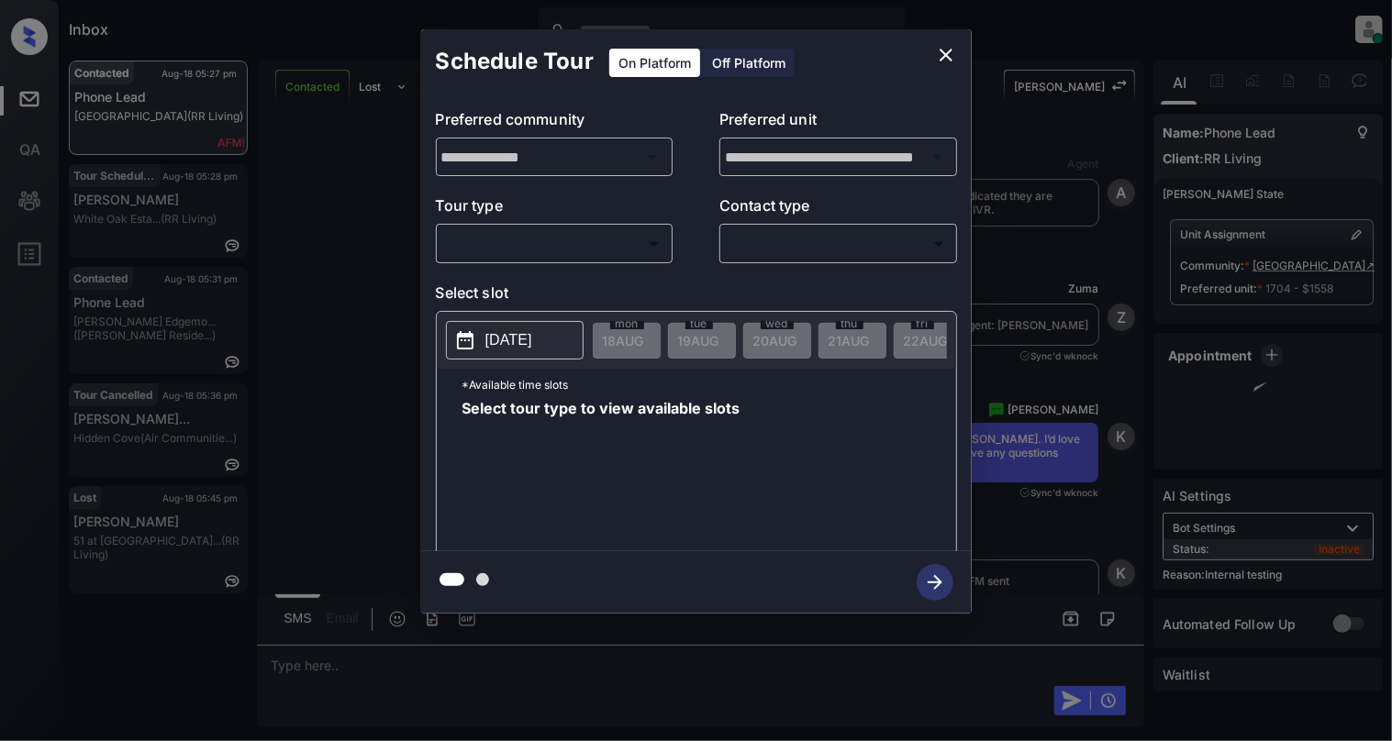
scroll to position [3832, 0]
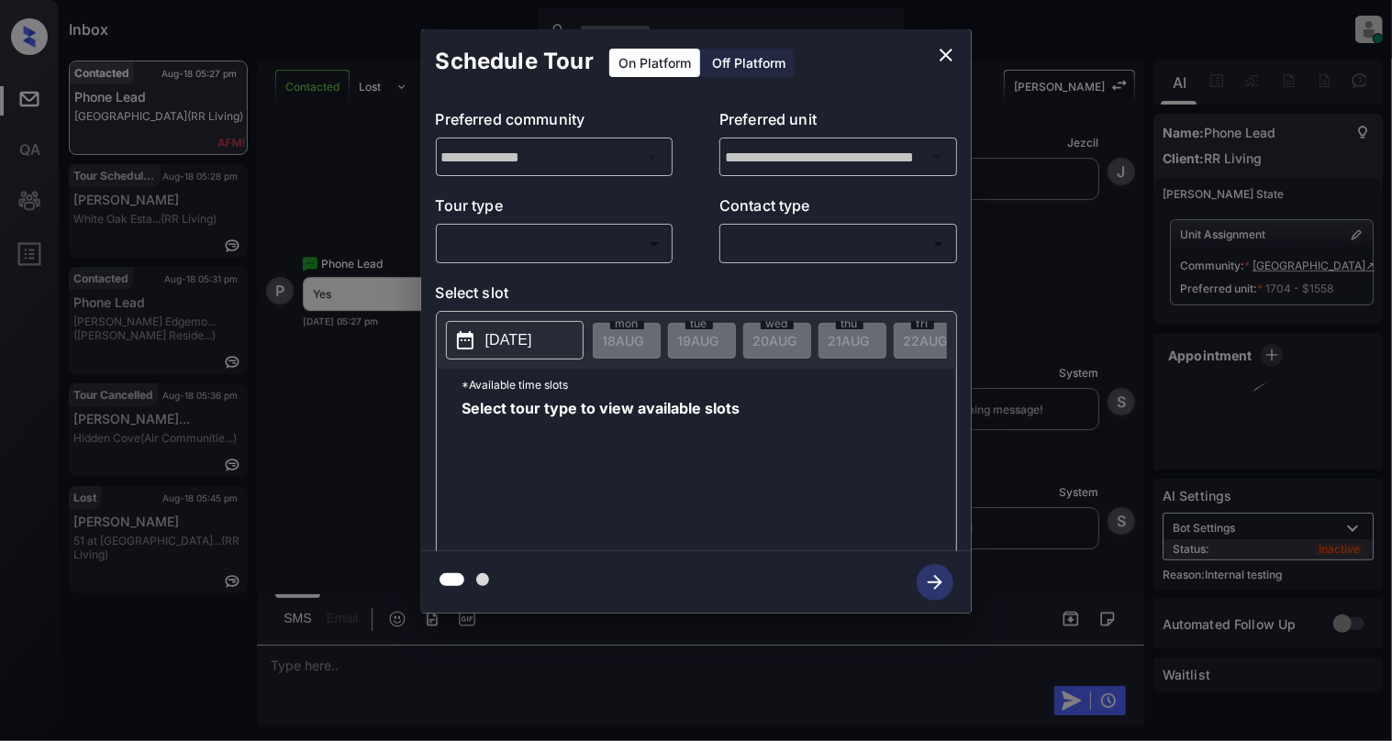
click at [567, 244] on body "Inbox [PERSON_NAME] Online Set yourself offline Set yourself on break Profile S…" at bounding box center [696, 370] width 1392 height 741
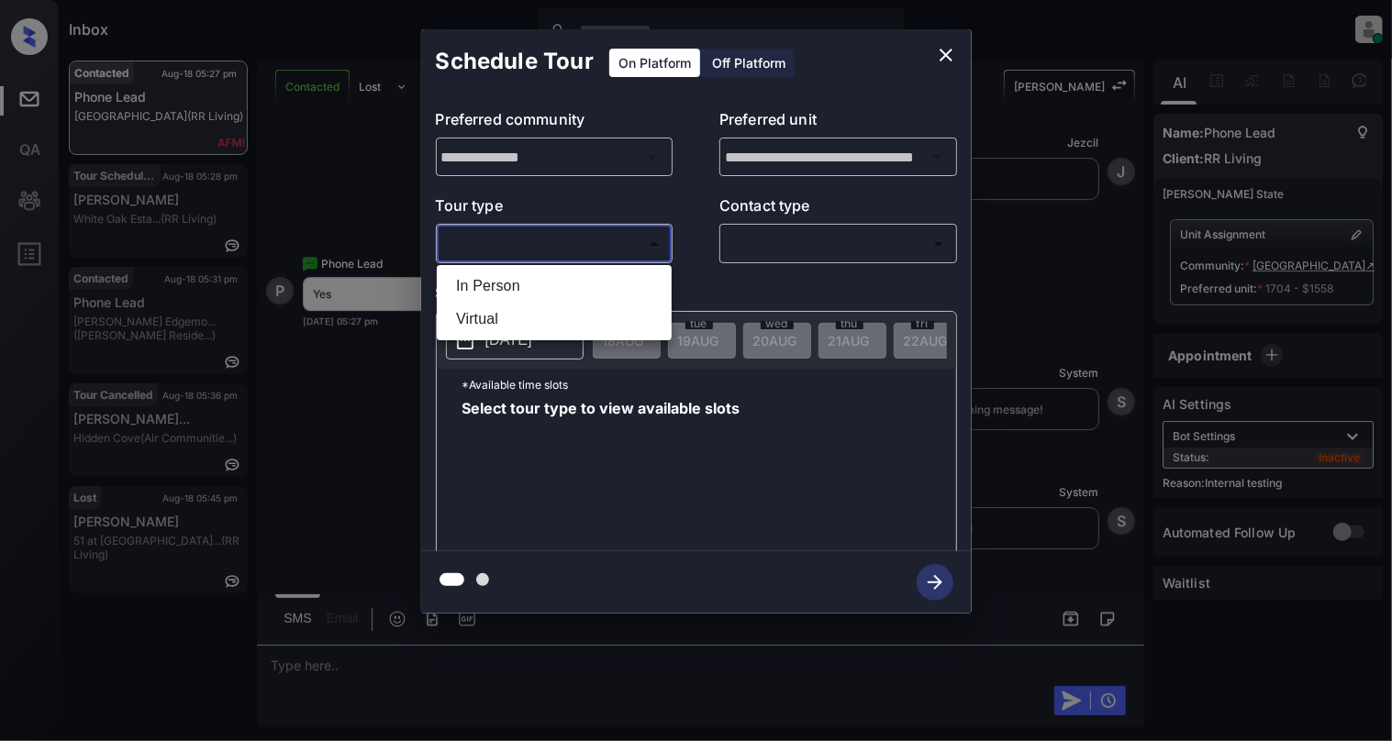
click at [494, 283] on li "In Person" at bounding box center [554, 286] width 226 height 33
type input "********"
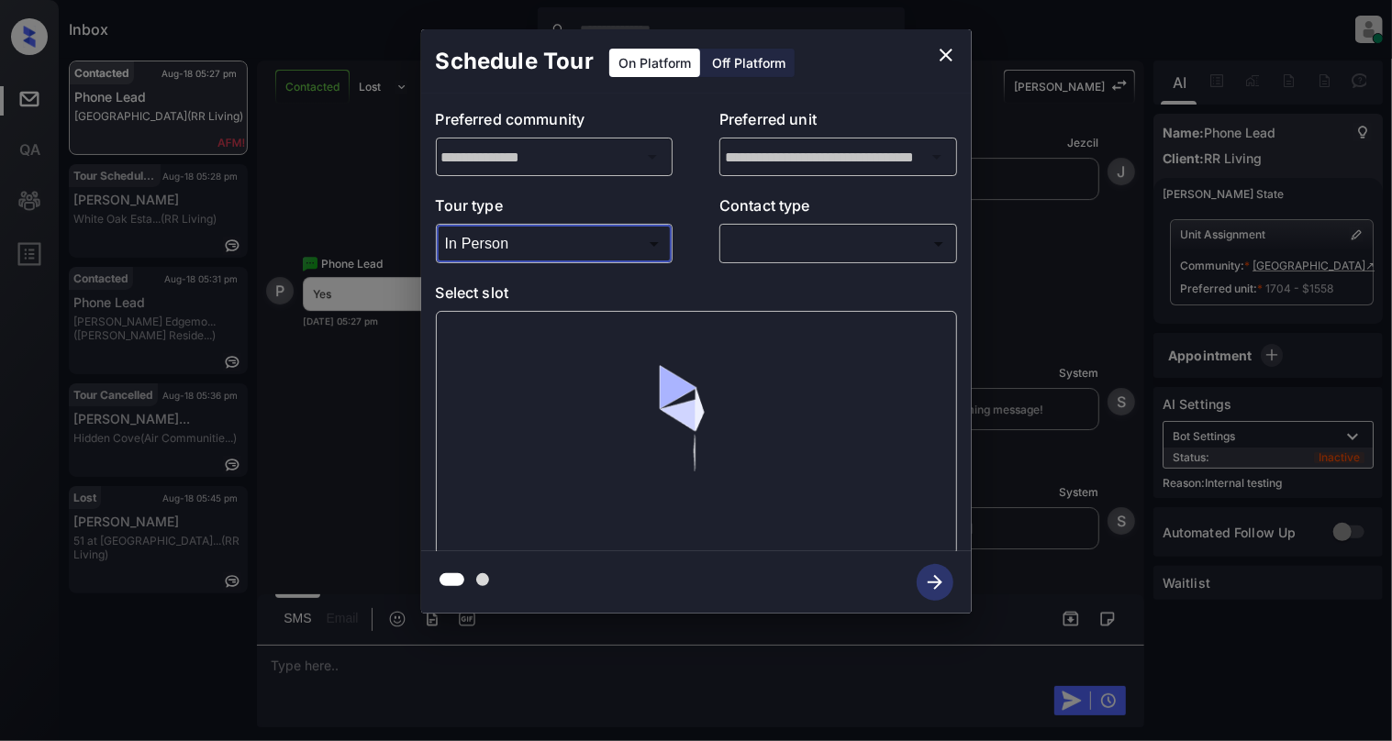
click at [798, 261] on div "​ ​" at bounding box center [838, 243] width 238 height 39
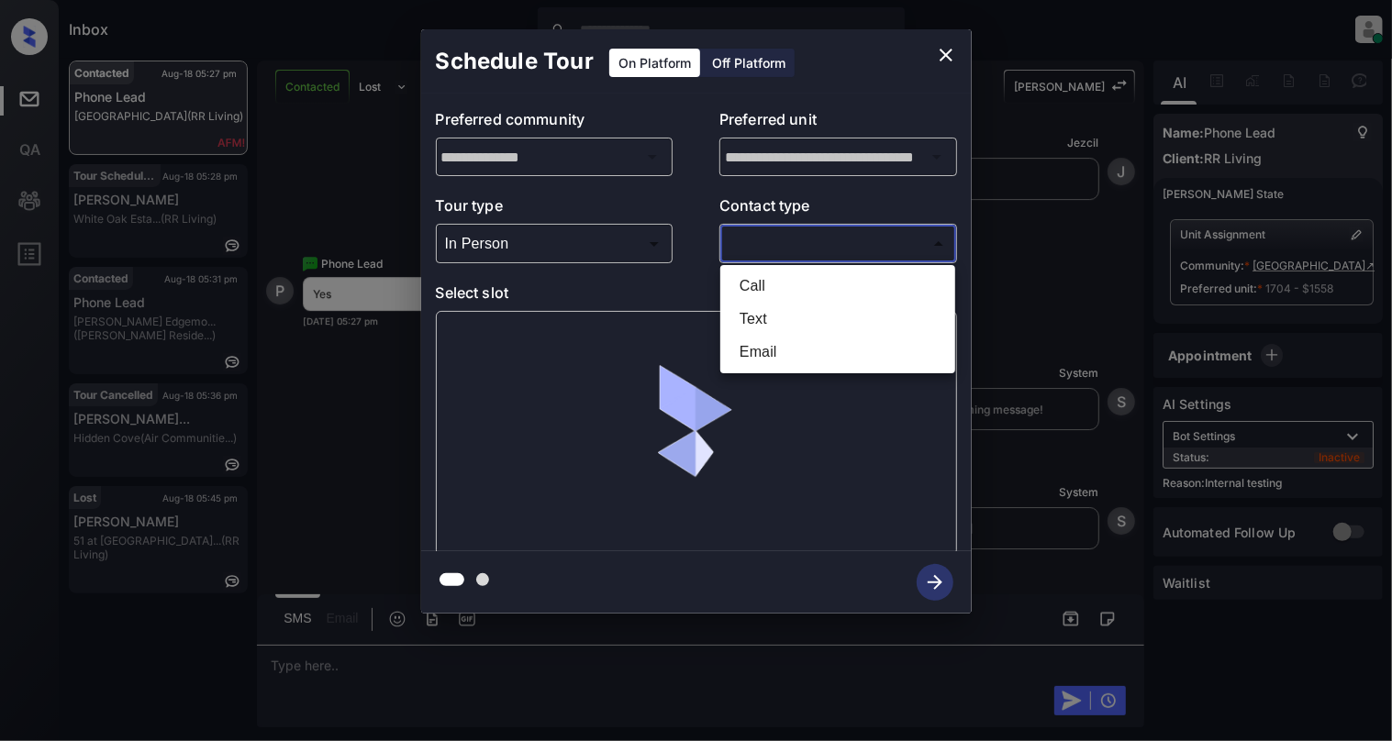
click at [769, 250] on body "Inbox Cynthia Montañez Online Set yourself offline Set yourself on break Profil…" at bounding box center [696, 370] width 1392 height 741
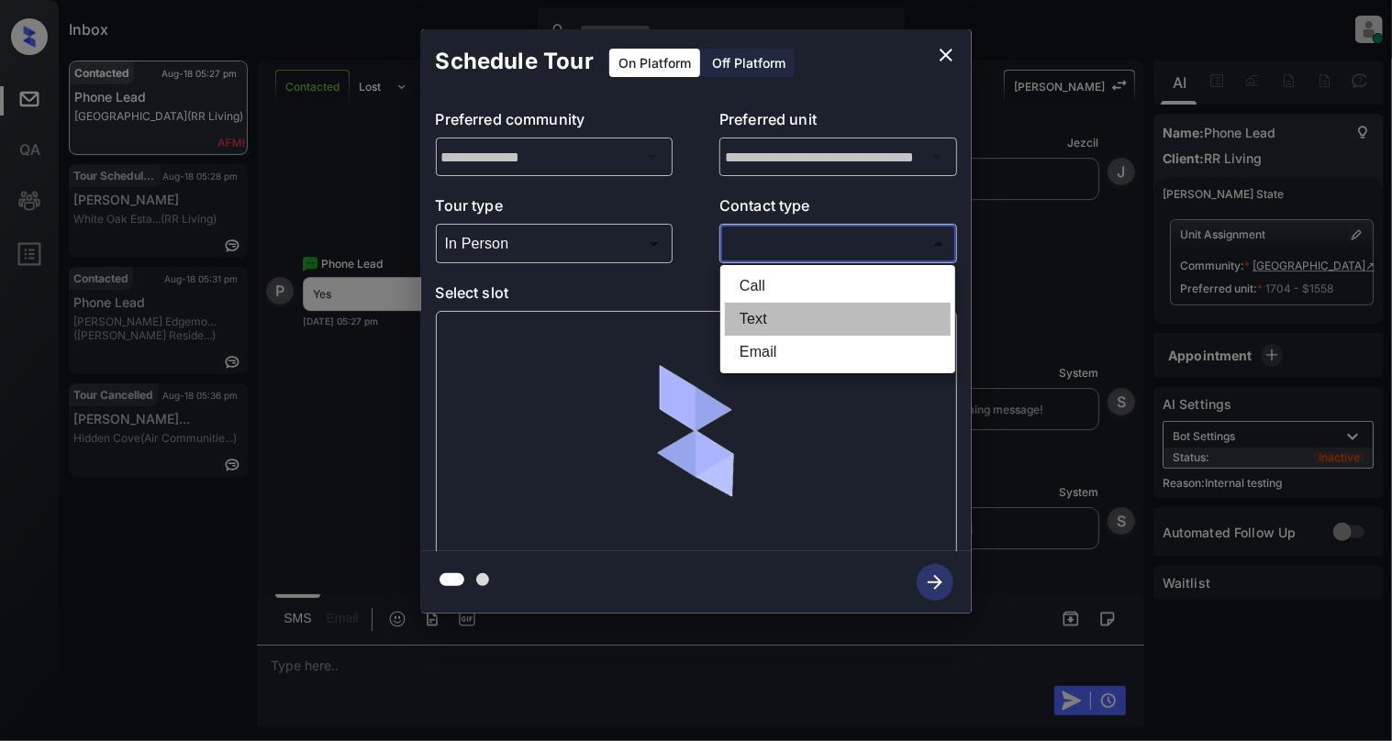
click at [747, 316] on li "Text" at bounding box center [838, 319] width 226 height 33
type input "****"
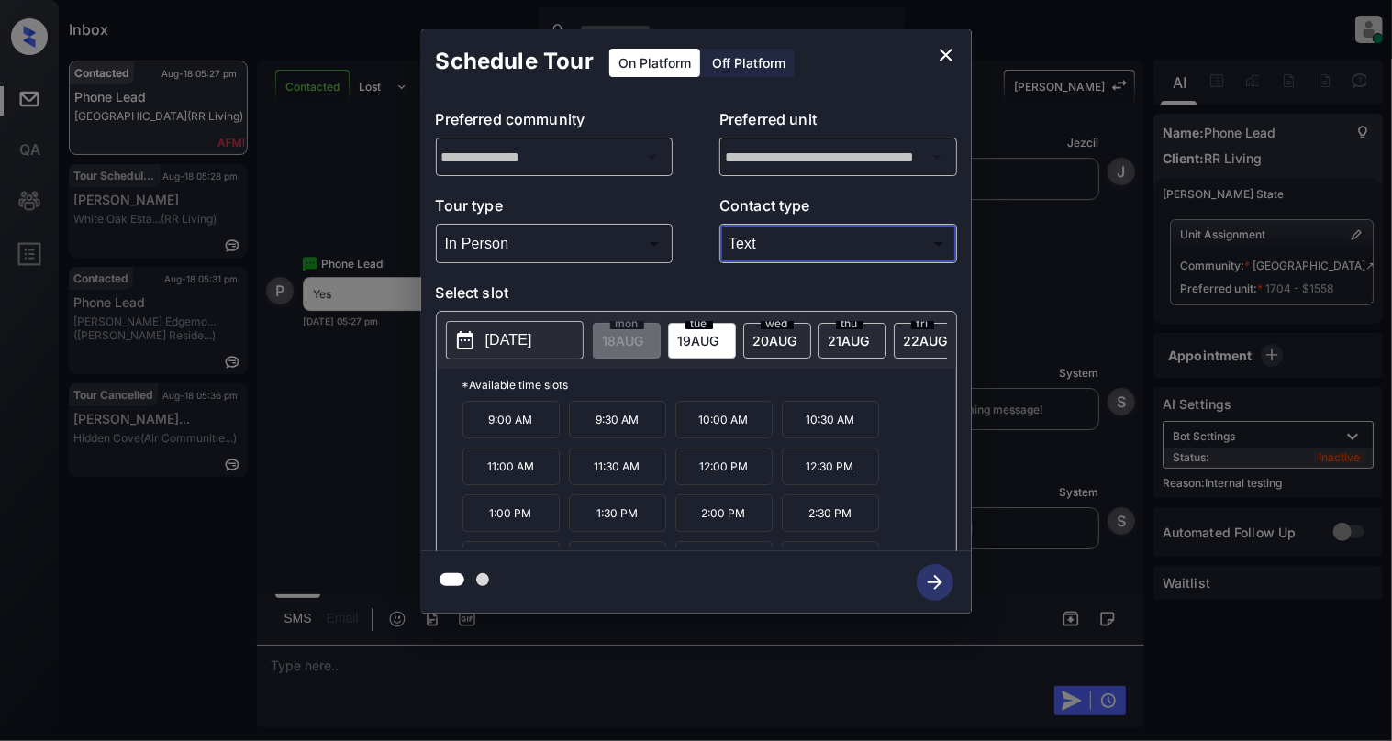
click at [532, 334] on p "2025-08-19" at bounding box center [508, 340] width 47 height 22
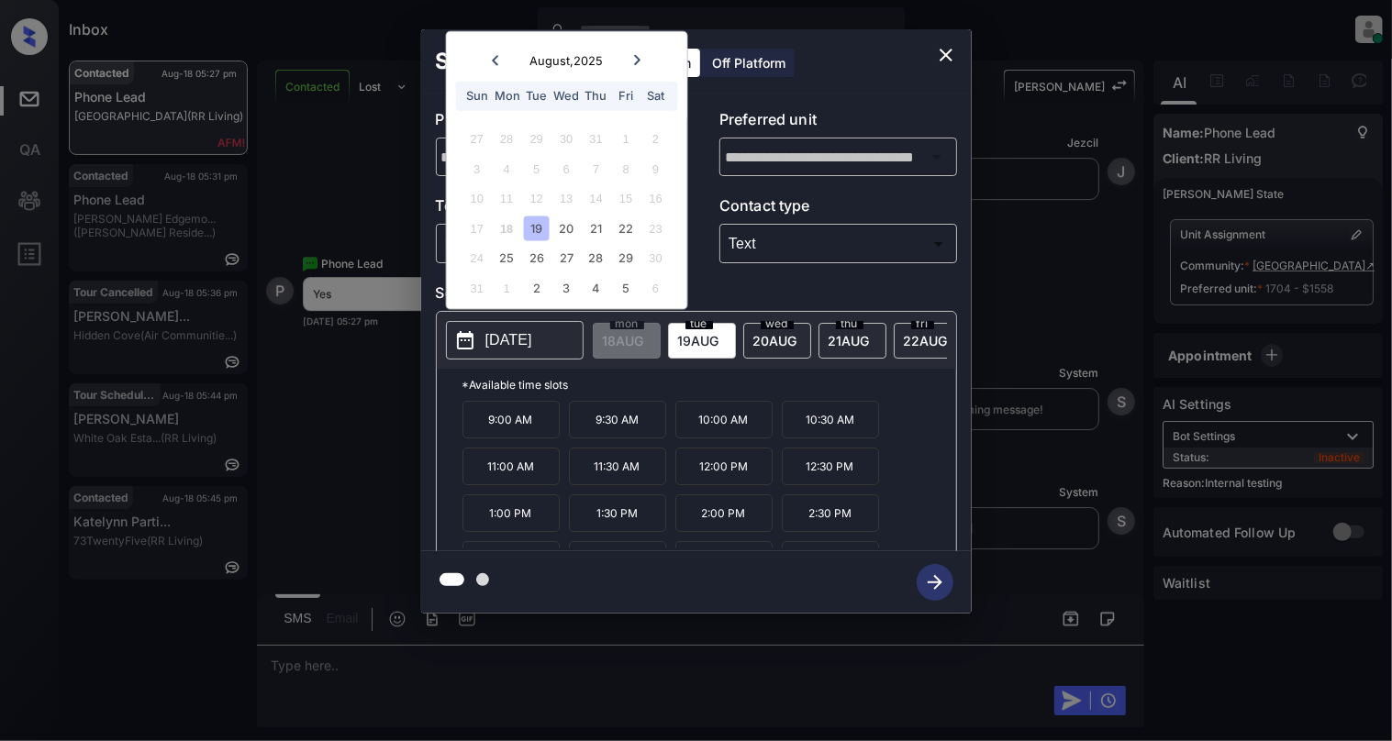
click at [944, 55] on icon "close" at bounding box center [945, 55] width 13 height 13
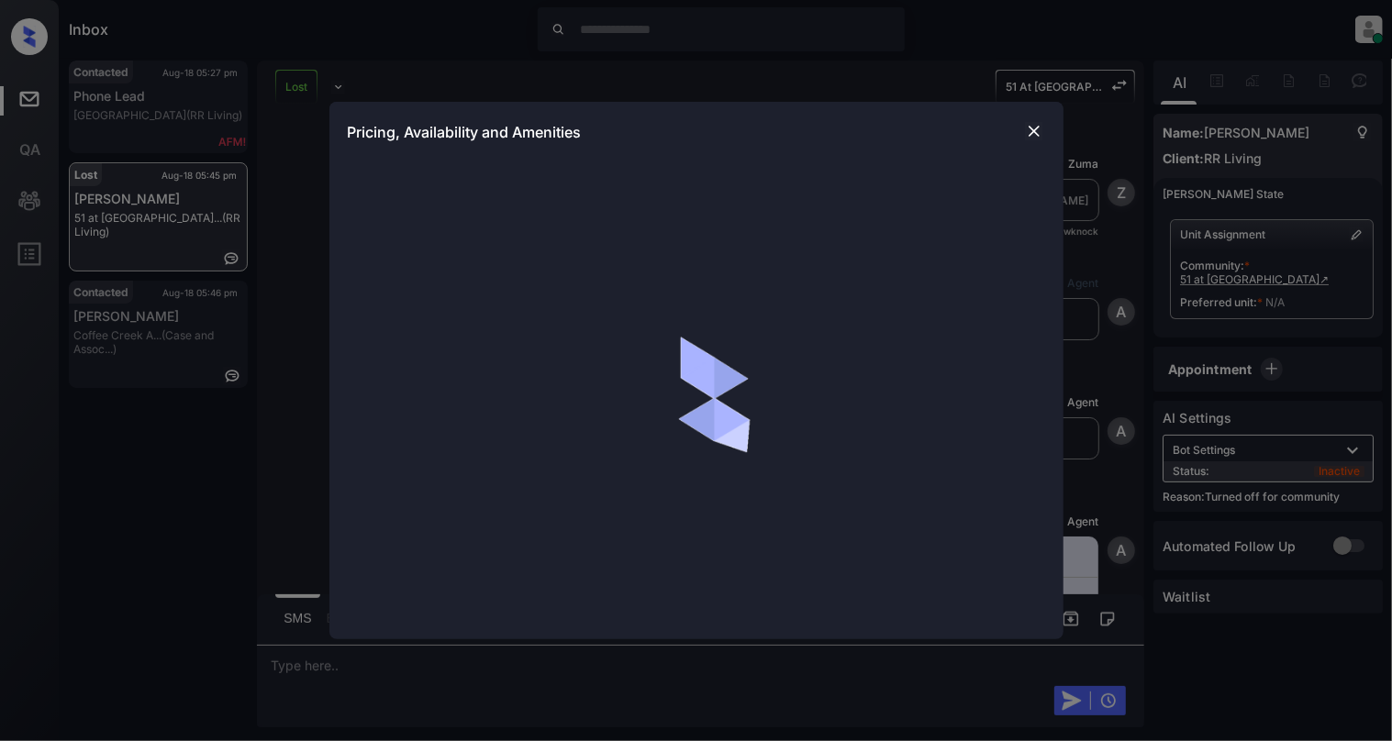
scroll to position [3222, 0]
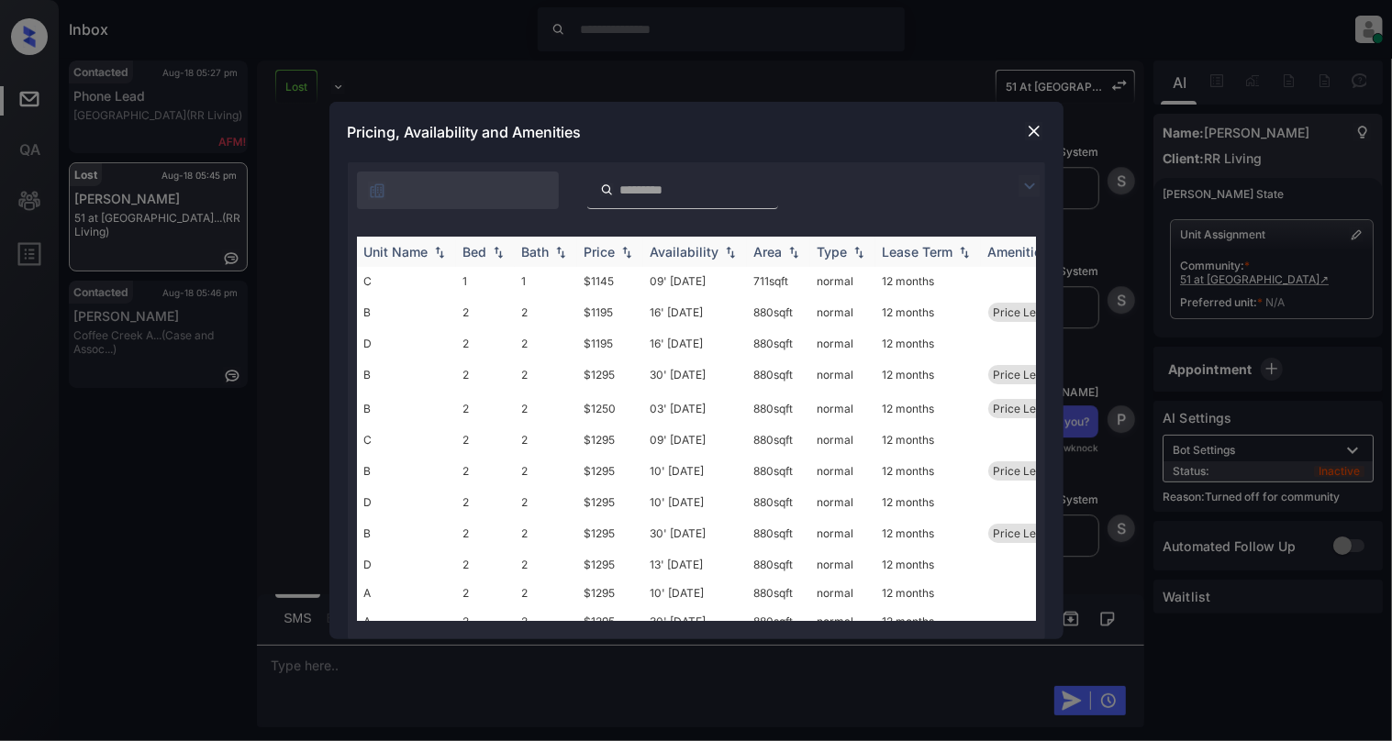
click at [501, 248] on img at bounding box center [498, 252] width 18 height 13
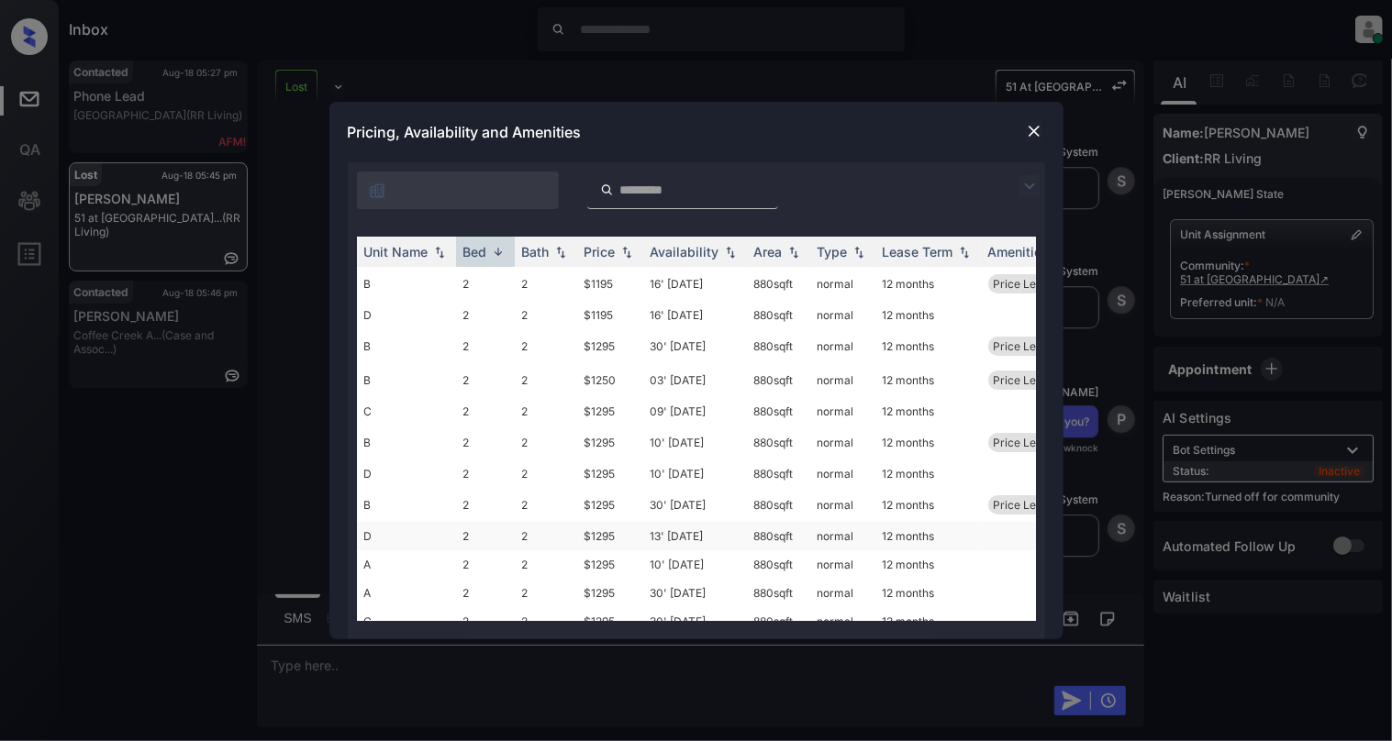
click at [372, 536] on td "D" at bounding box center [406, 536] width 99 height 28
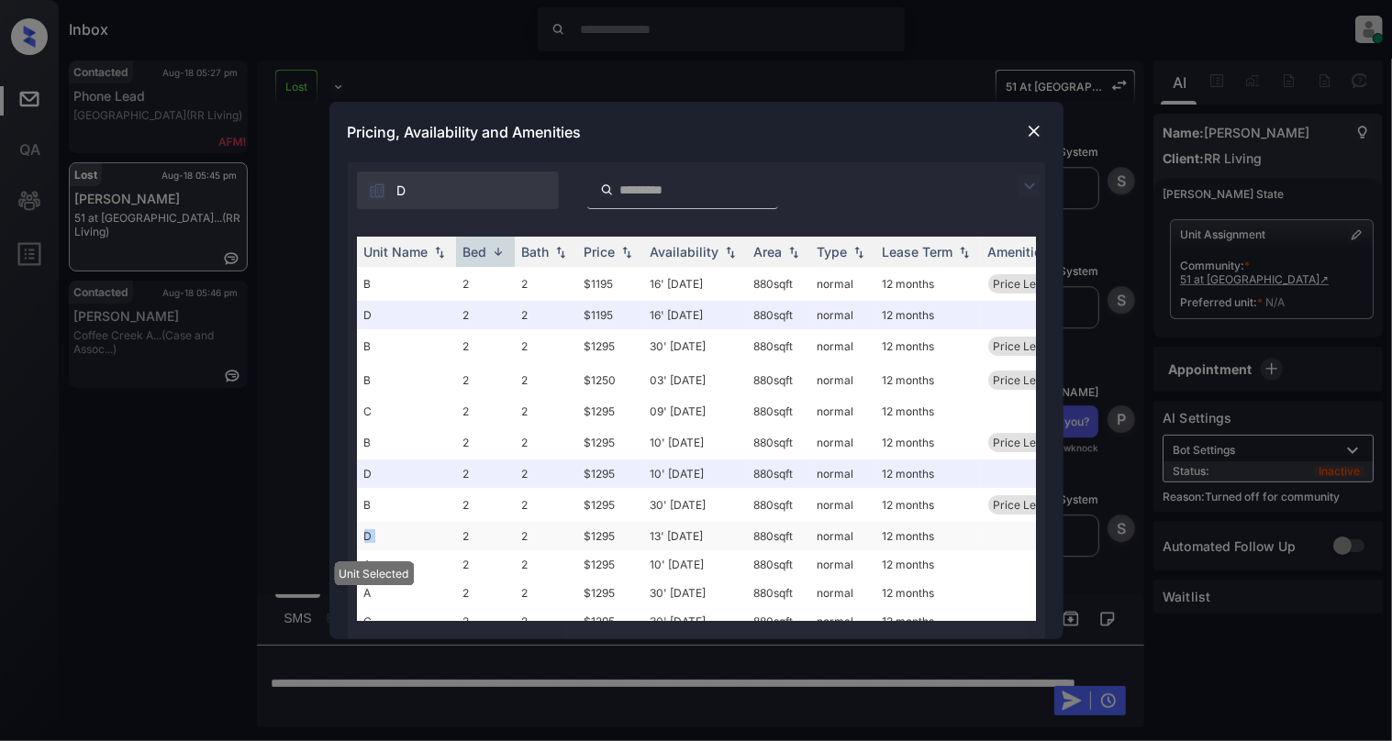
click at [372, 536] on td "D" at bounding box center [406, 536] width 99 height 28
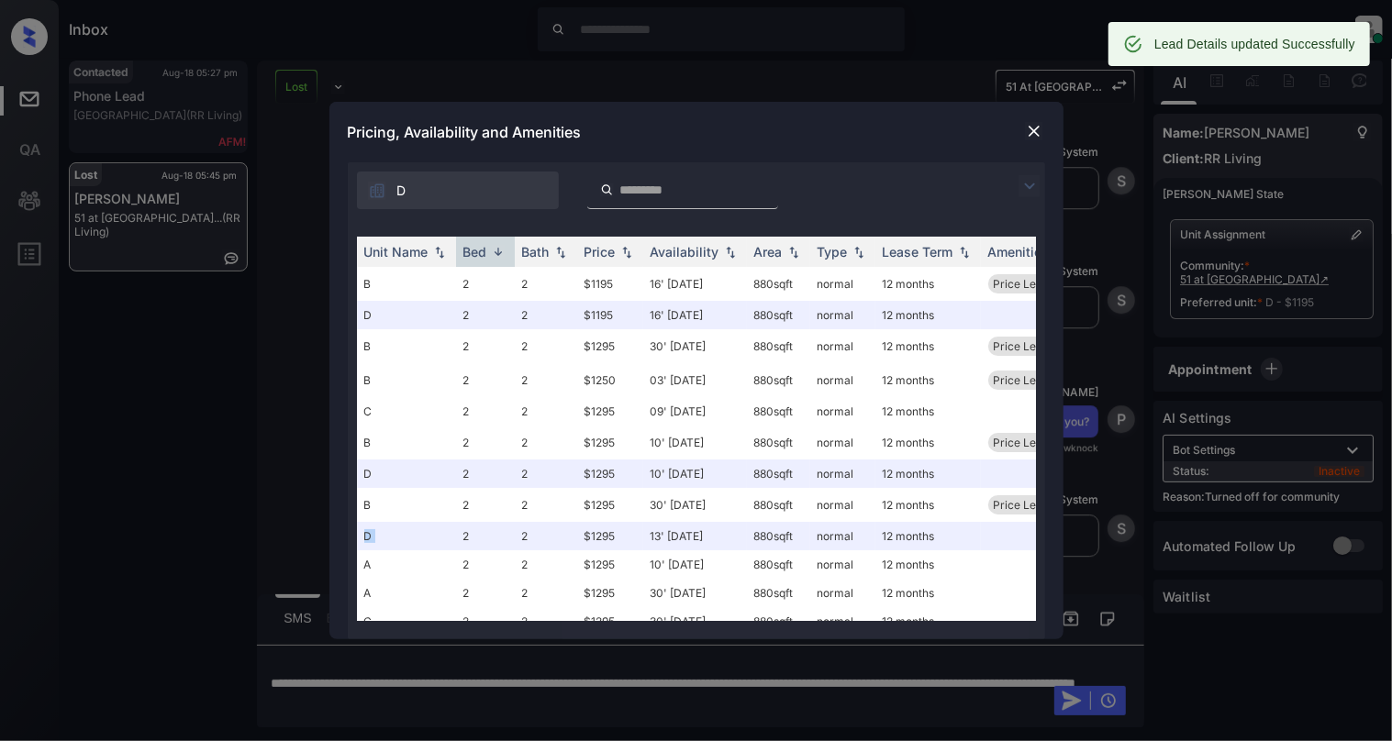
click at [1038, 125] on img at bounding box center [1034, 131] width 18 height 18
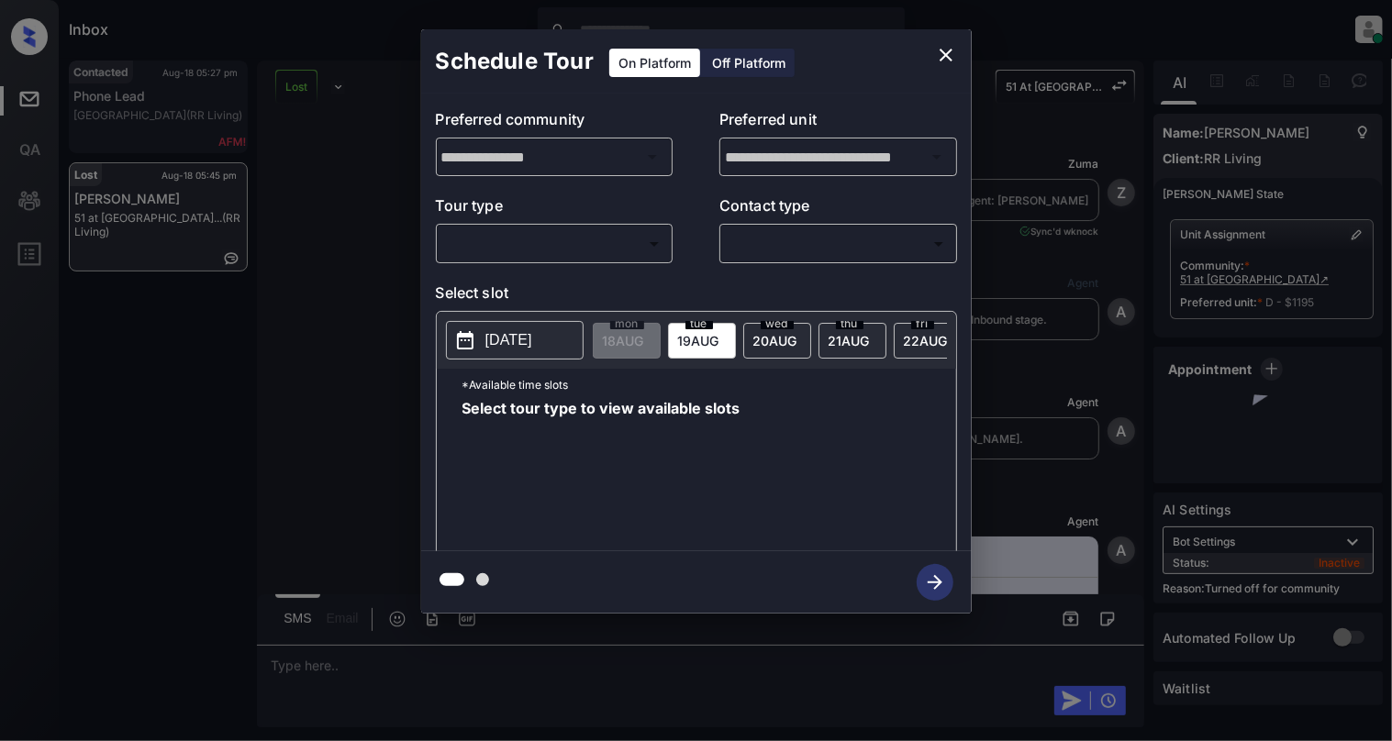
scroll to position [7133, 0]
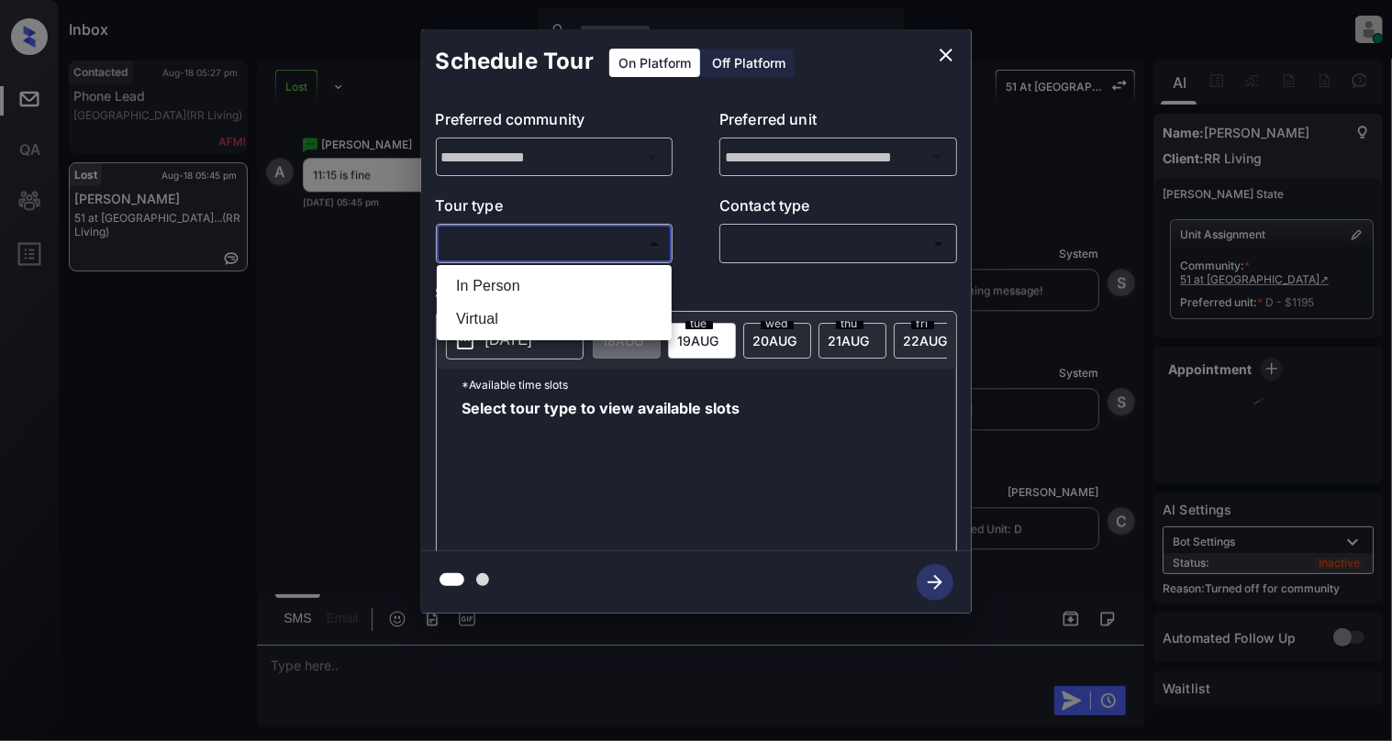
click at [574, 246] on body "Inbox [PERSON_NAME] Online Set yourself offline Set yourself on break Profile S…" at bounding box center [696, 370] width 1392 height 741
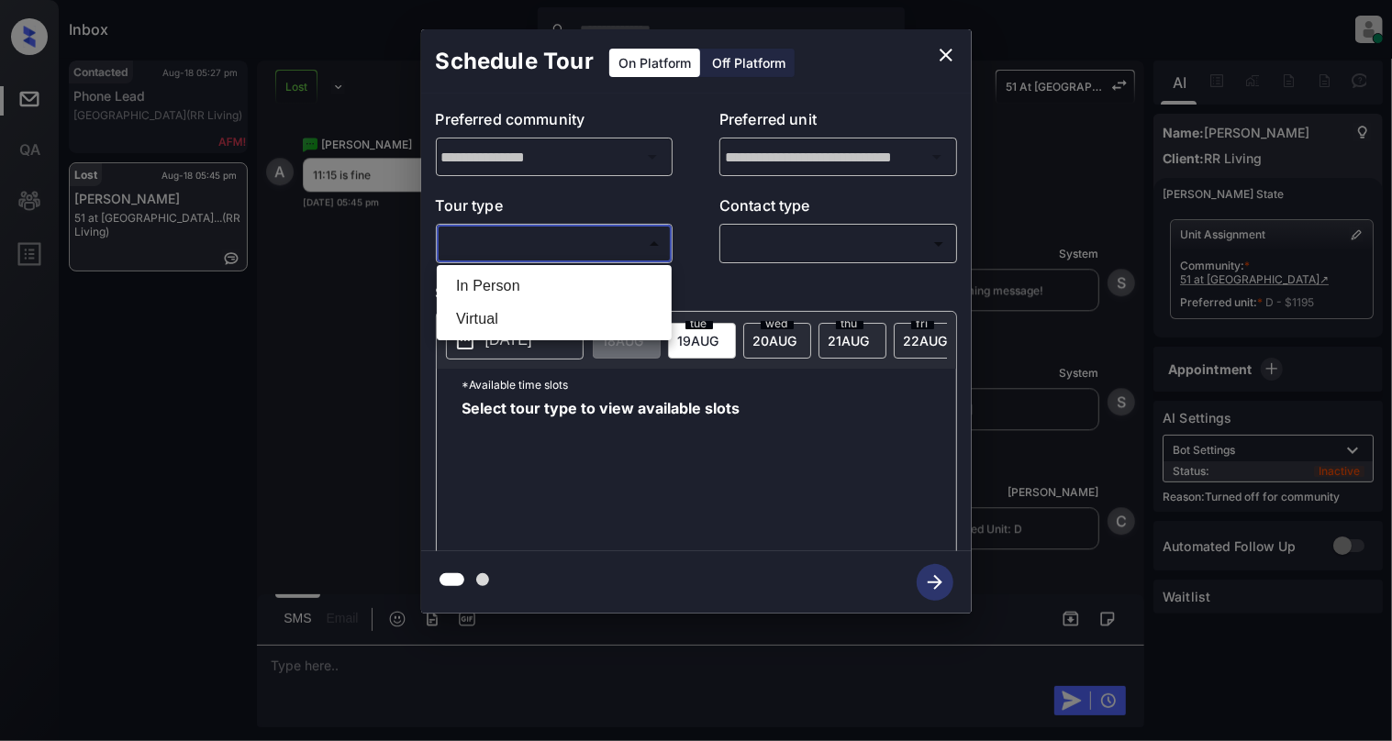
click at [543, 280] on li "In Person" at bounding box center [554, 286] width 226 height 33
type input "********"
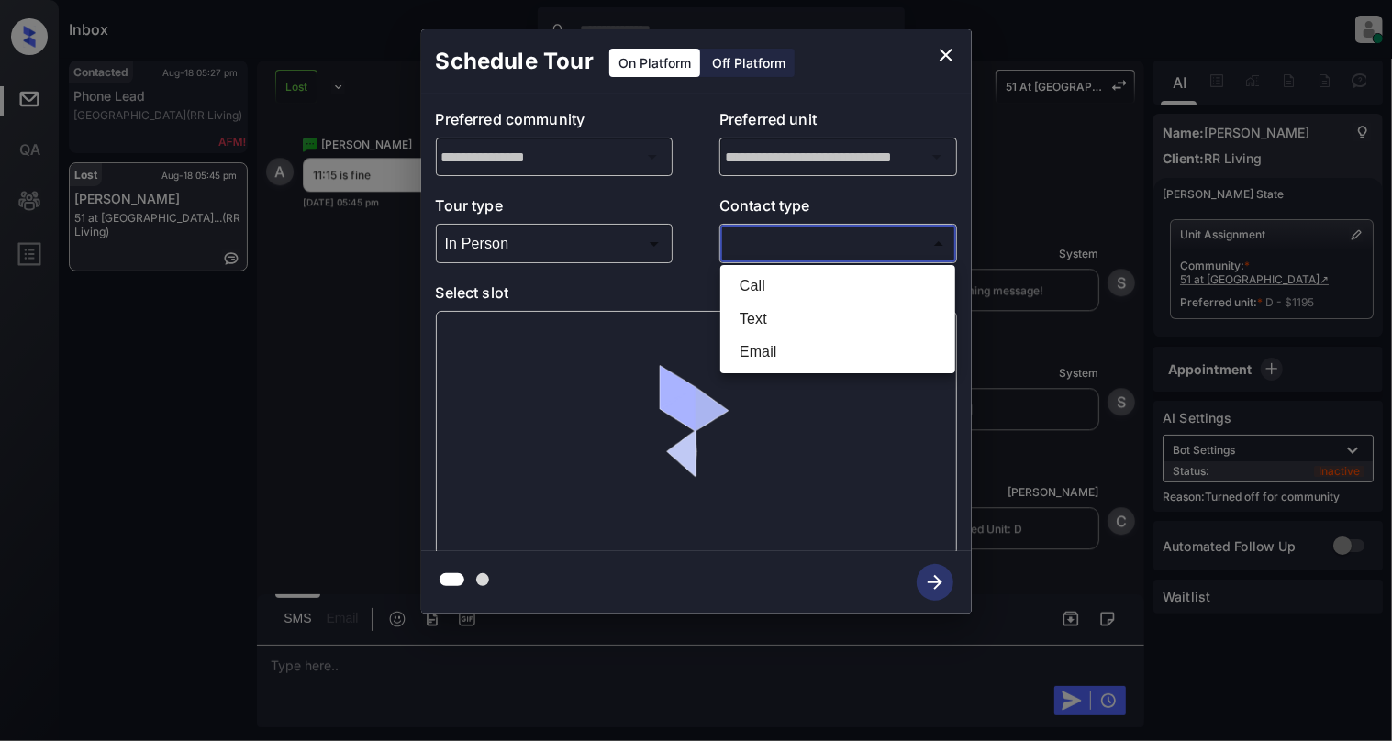
click at [783, 235] on body "Inbox Cynthia Montañez Online Set yourself offline Set yourself on break Profil…" at bounding box center [696, 370] width 1392 height 741
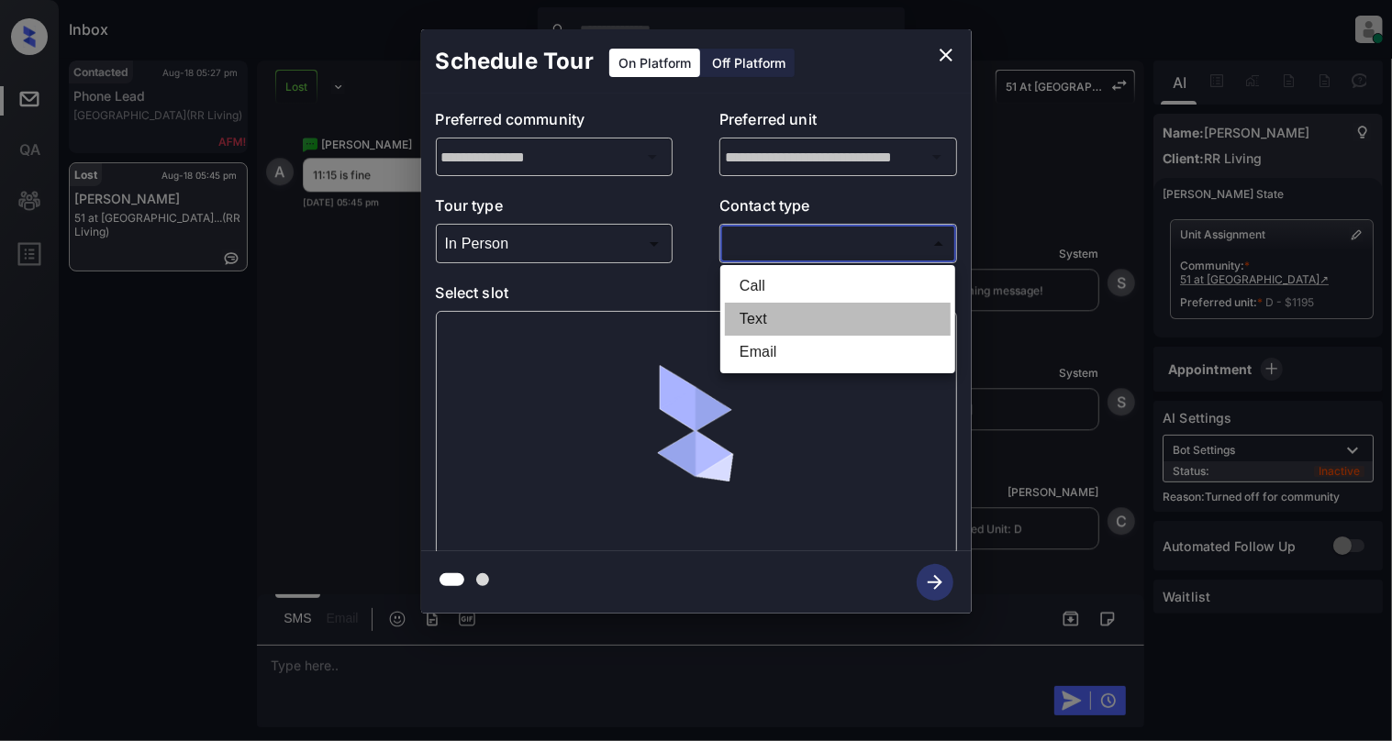
click at [772, 317] on li "Text" at bounding box center [838, 319] width 226 height 33
type input "****"
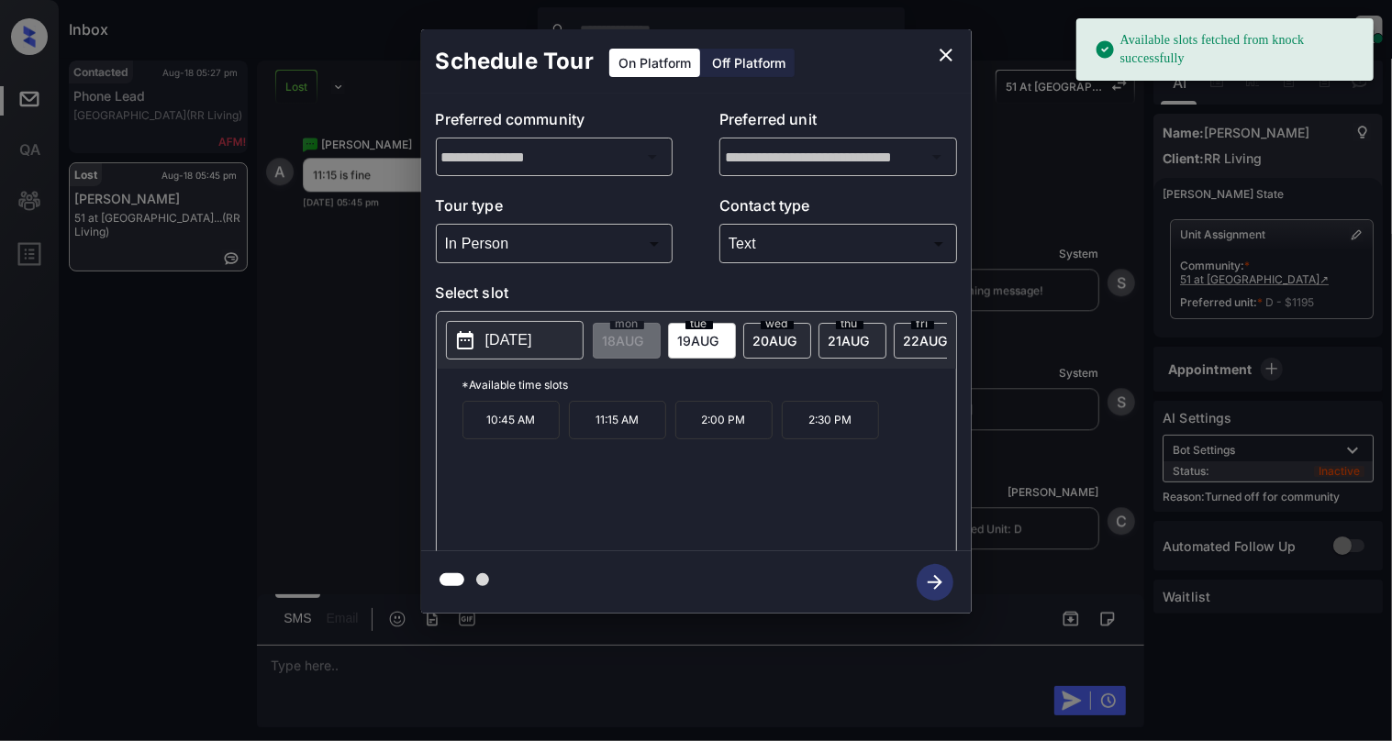
click at [636, 439] on p "11:15 AM" at bounding box center [617, 420] width 97 height 39
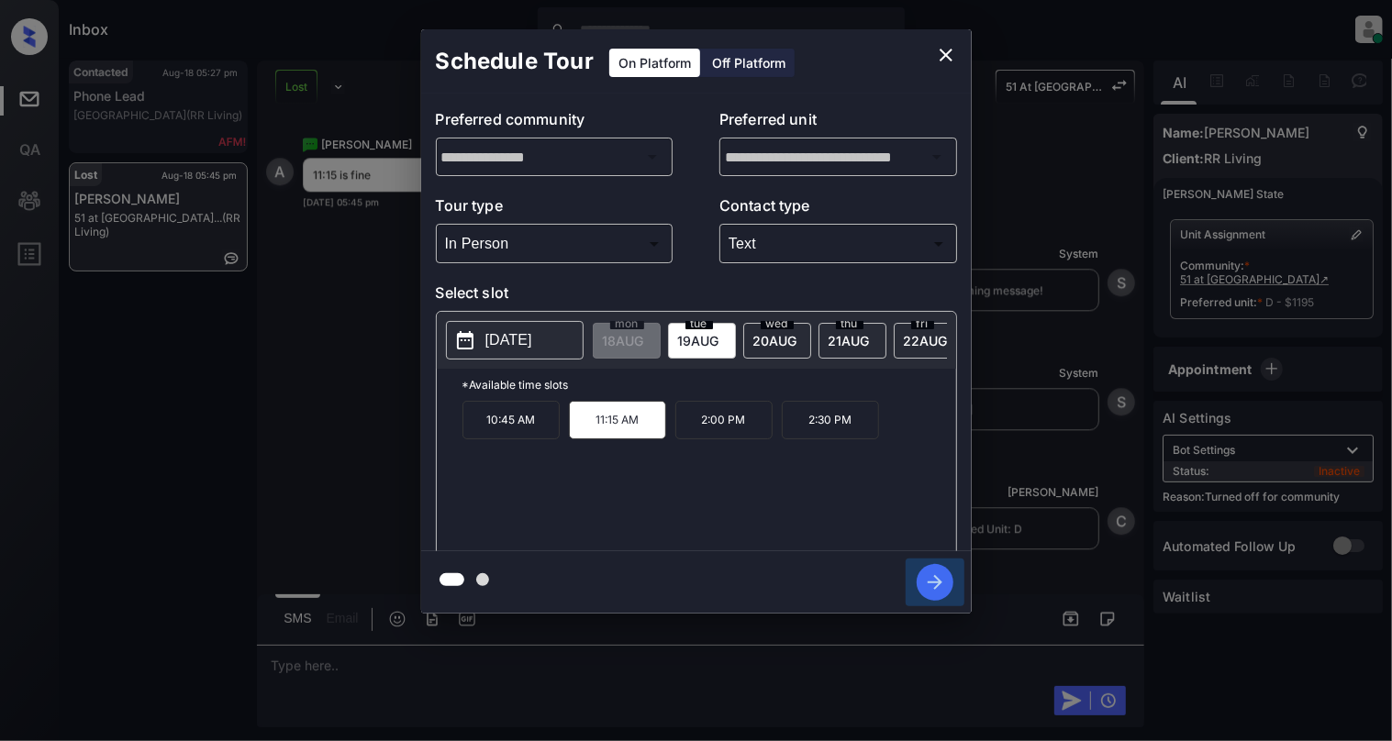
click at [930, 582] on icon "button" at bounding box center [934, 582] width 15 height 15
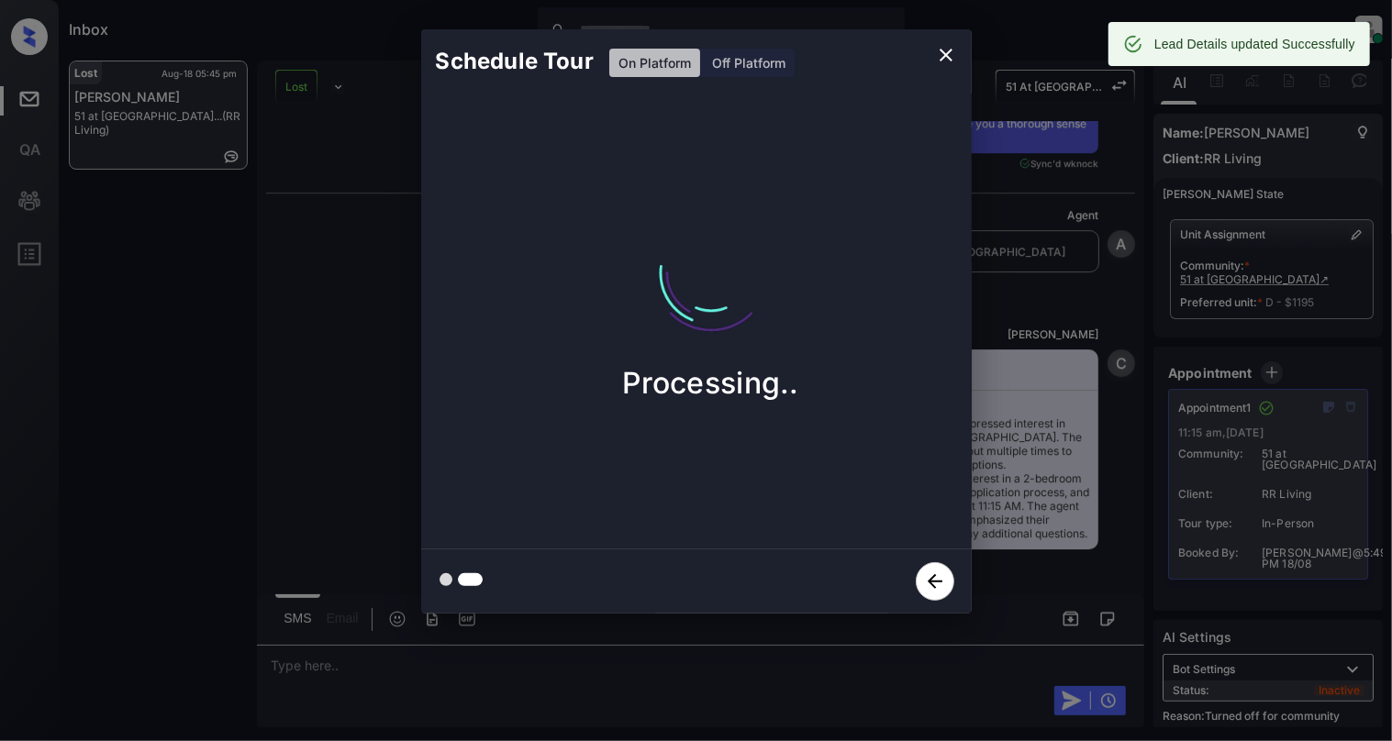
scroll to position [7959, 0]
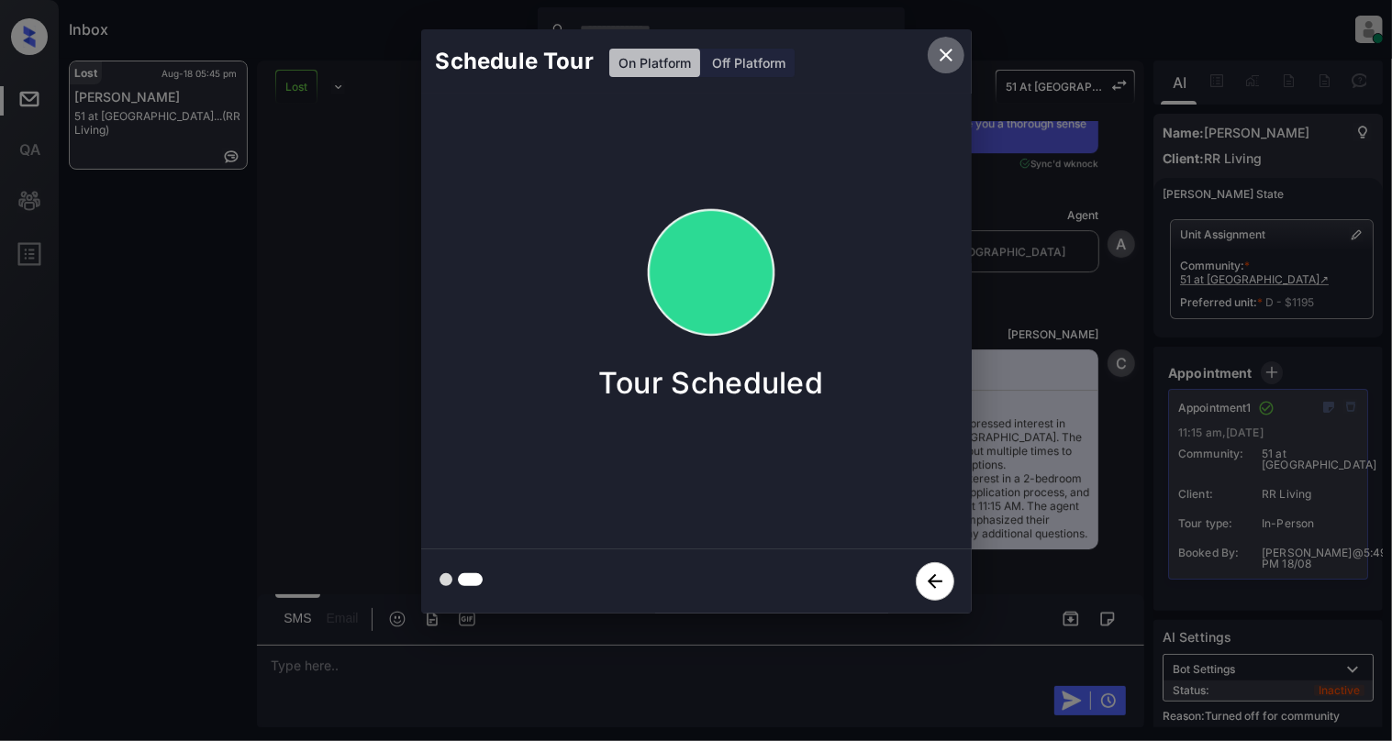
click at [944, 55] on icon "close" at bounding box center [945, 55] width 13 height 13
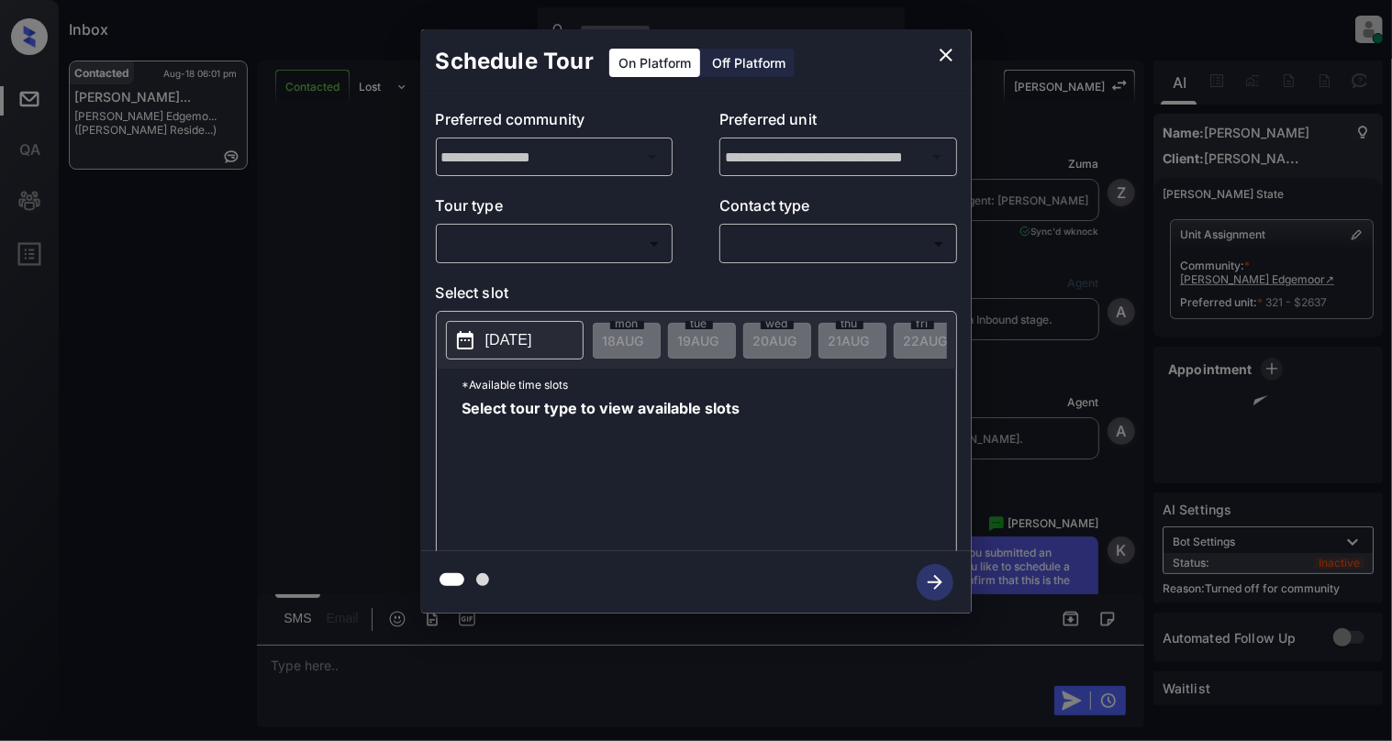
scroll to position [10496, 0]
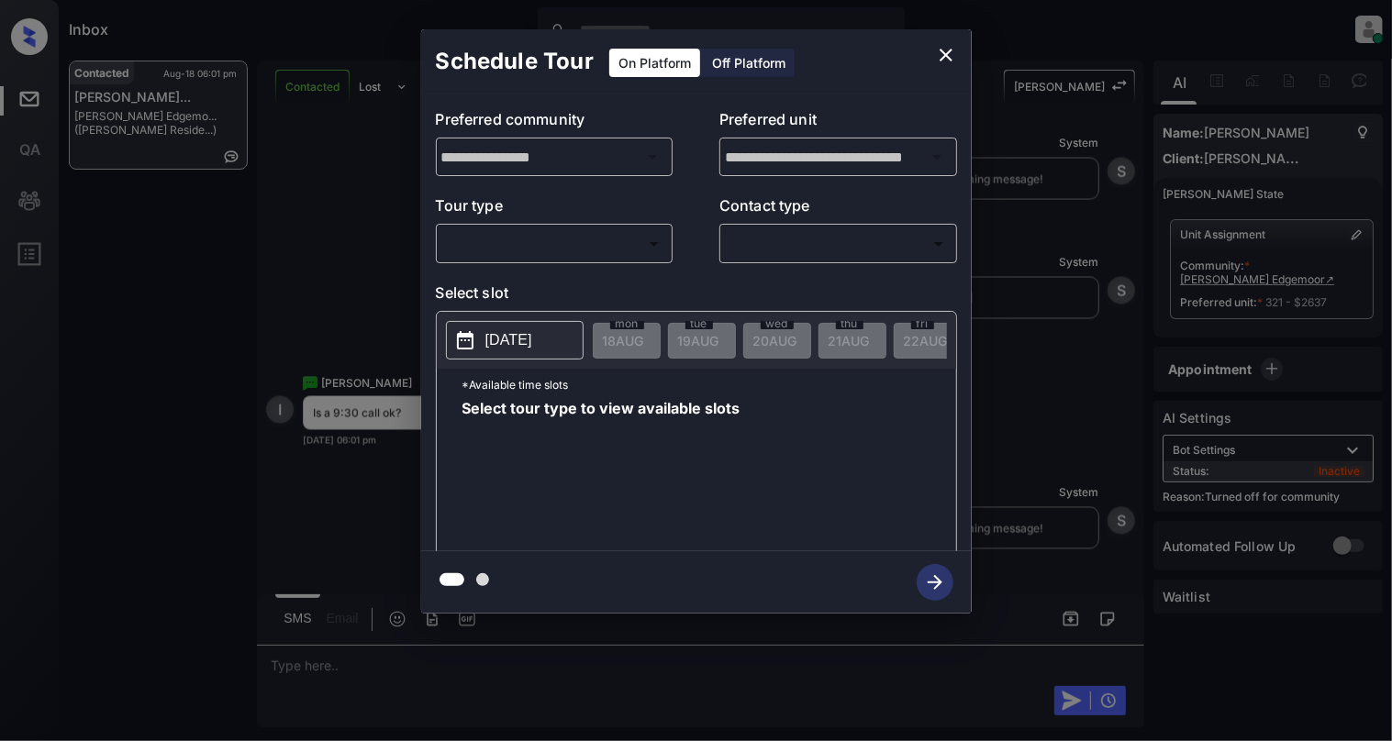
click at [482, 251] on body "Inbox Cynthia Montañez Online Set yourself offline Set yourself on break Profil…" at bounding box center [696, 370] width 1392 height 741
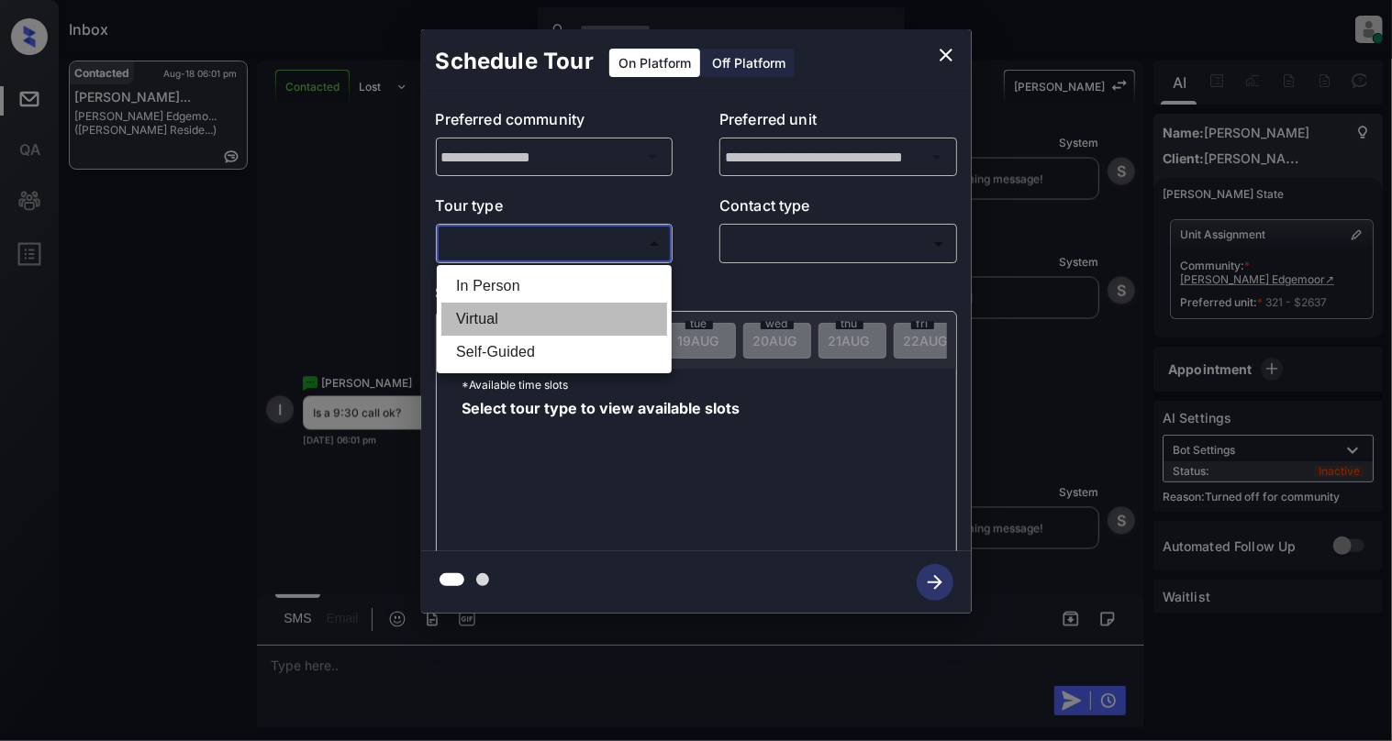
click at [478, 310] on li "Virtual" at bounding box center [554, 319] width 226 height 33
type input "*******"
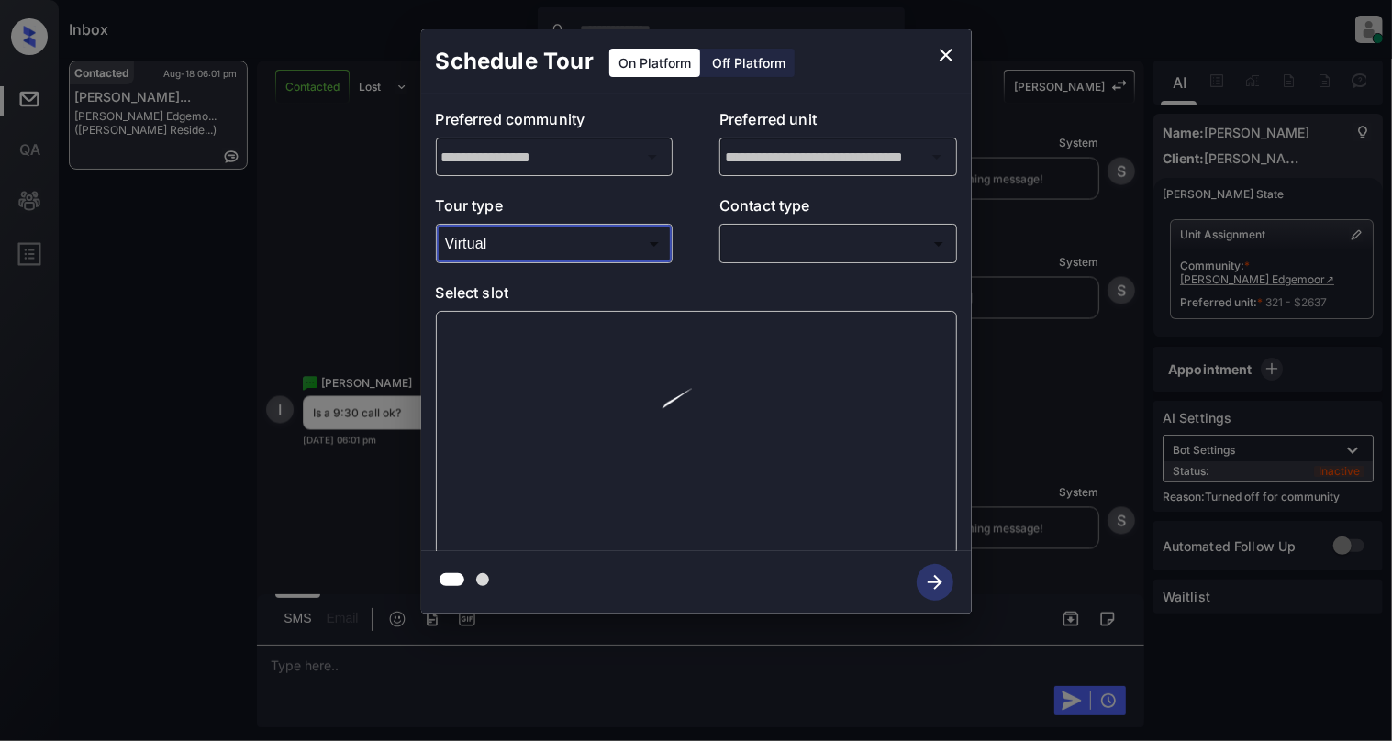
click at [783, 239] on body "Inbox Cynthia Montañez Online Set yourself offline Set yourself on break Profil…" at bounding box center [696, 370] width 1392 height 741
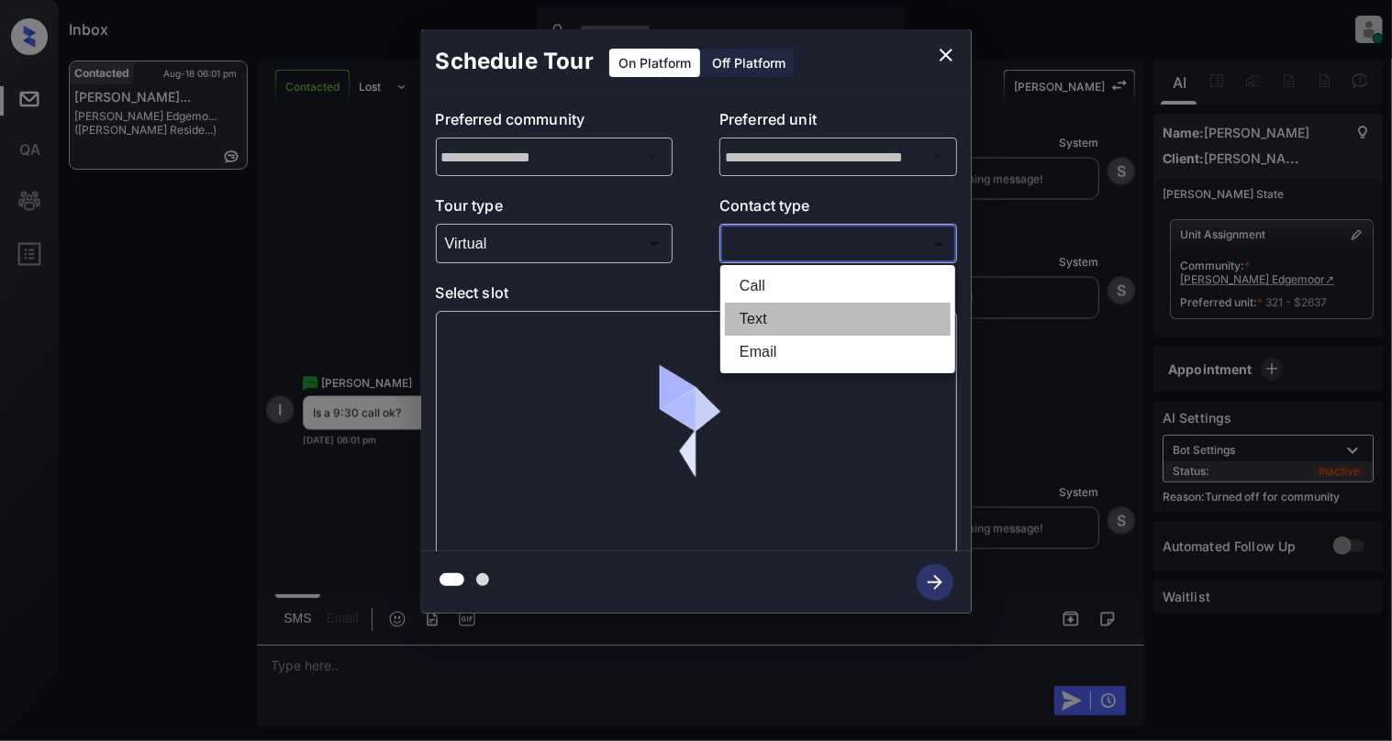
click at [768, 316] on li "Text" at bounding box center [838, 319] width 226 height 33
type input "****"
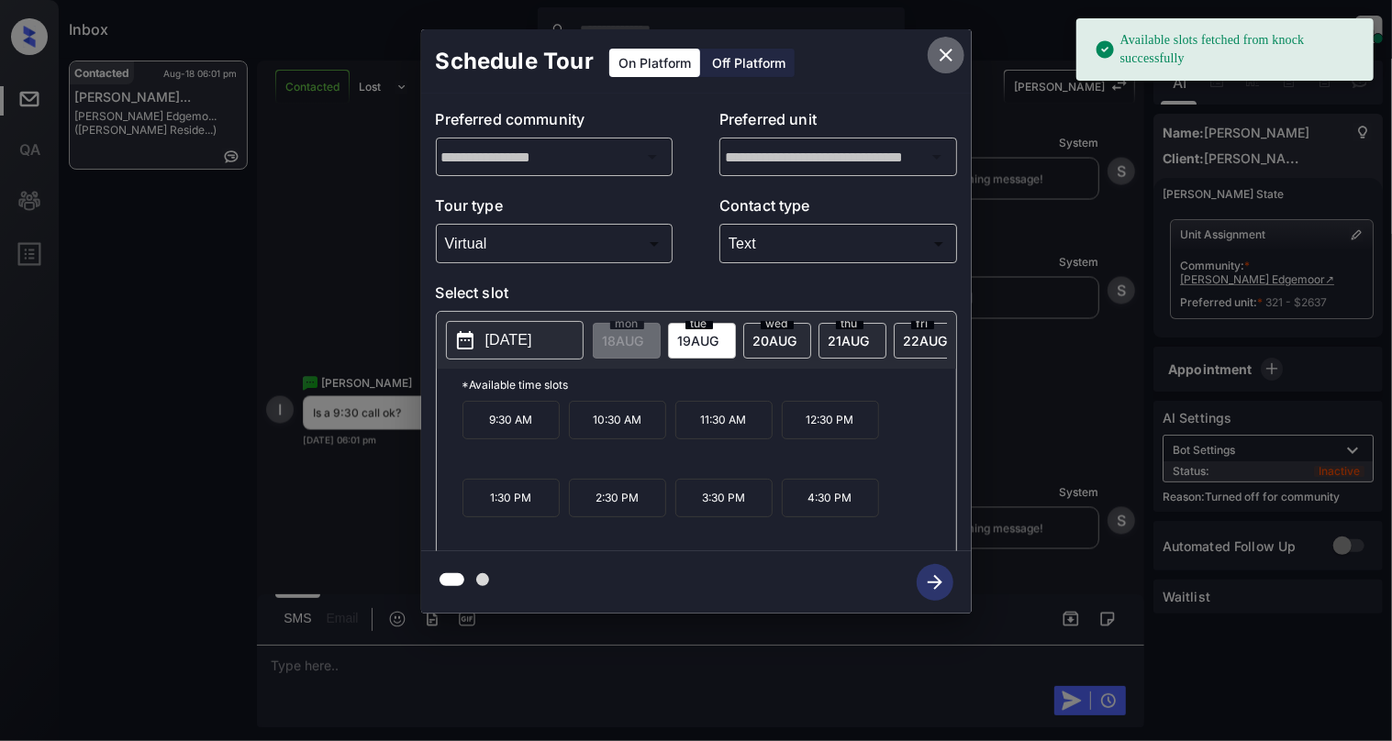
click at [945, 55] on icon "close" at bounding box center [945, 55] width 13 height 13
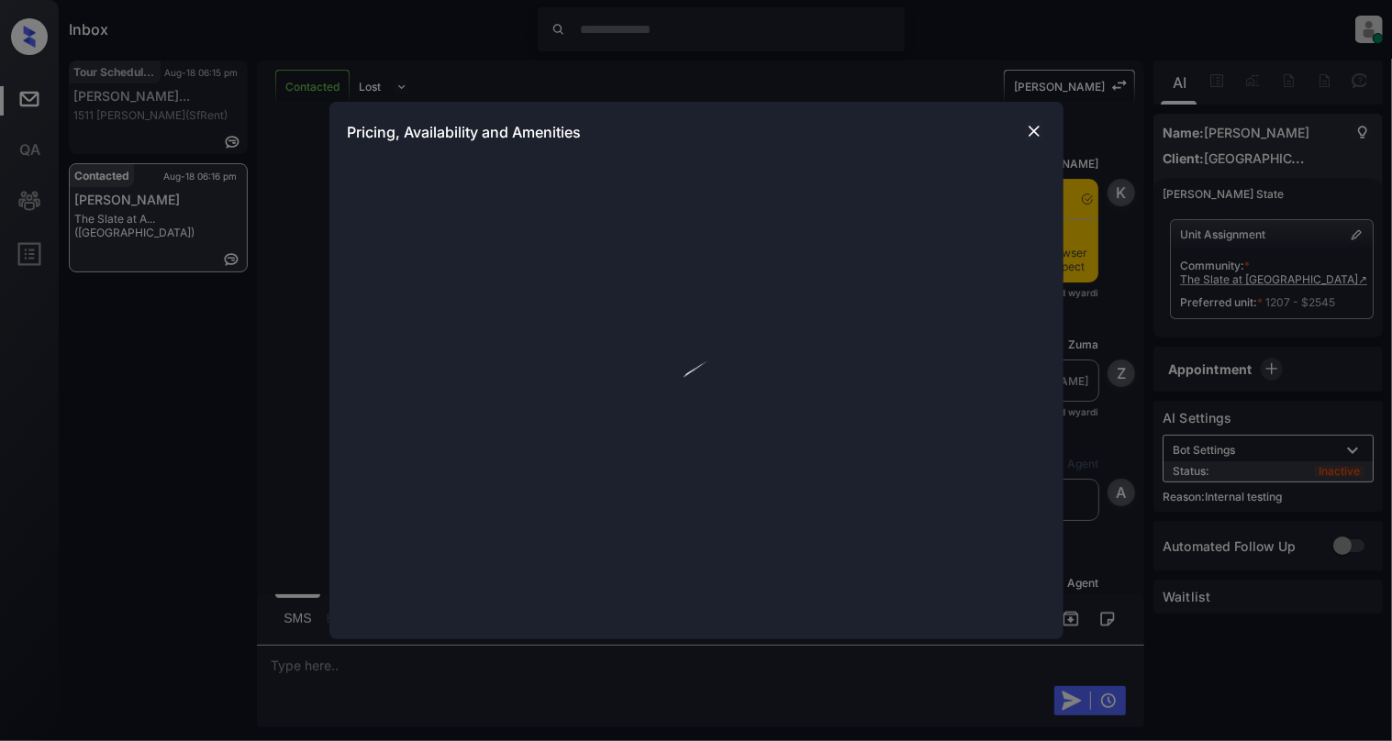
scroll to position [6104, 0]
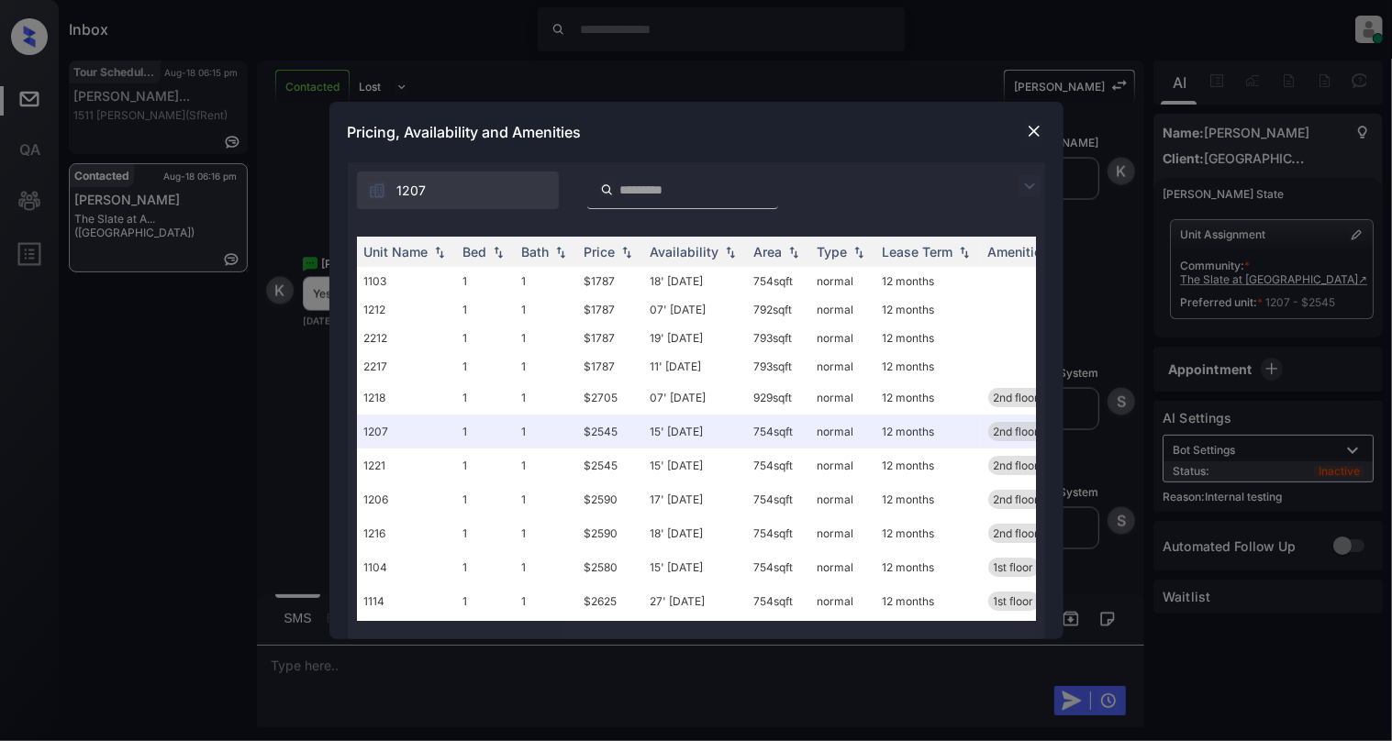
click at [1042, 127] on img at bounding box center [1034, 131] width 18 height 18
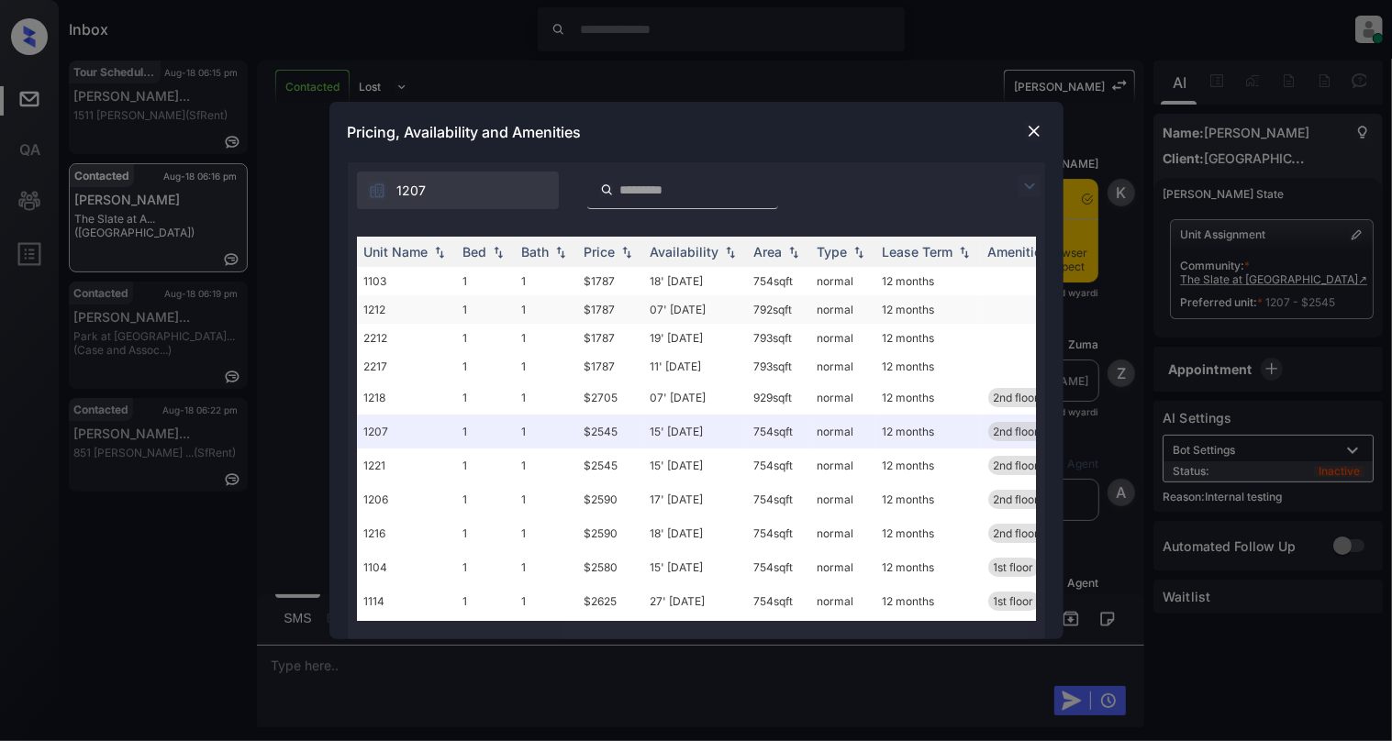
scroll to position [5860, 0]
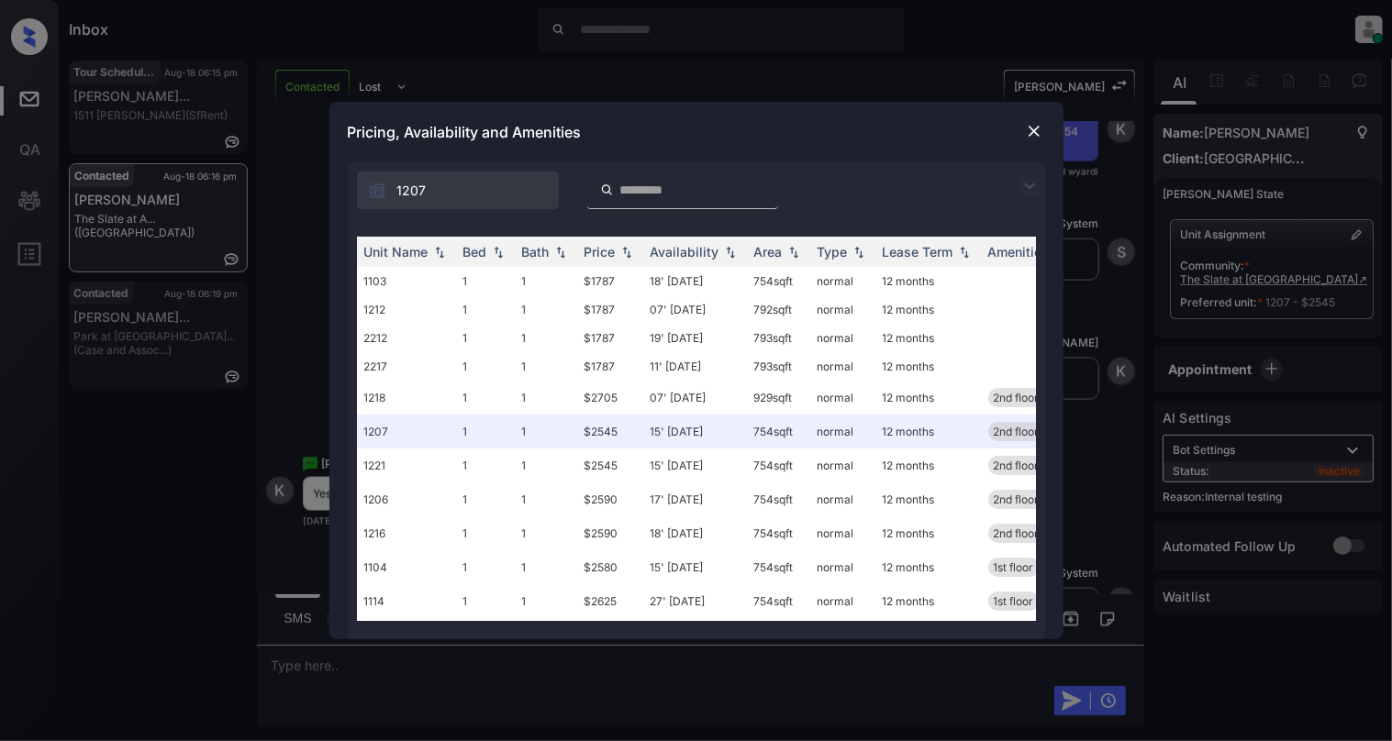
click at [1036, 115] on div "Pricing, Availability and Amenities" at bounding box center [696, 132] width 734 height 61
click at [1028, 127] on img at bounding box center [1034, 131] width 18 height 18
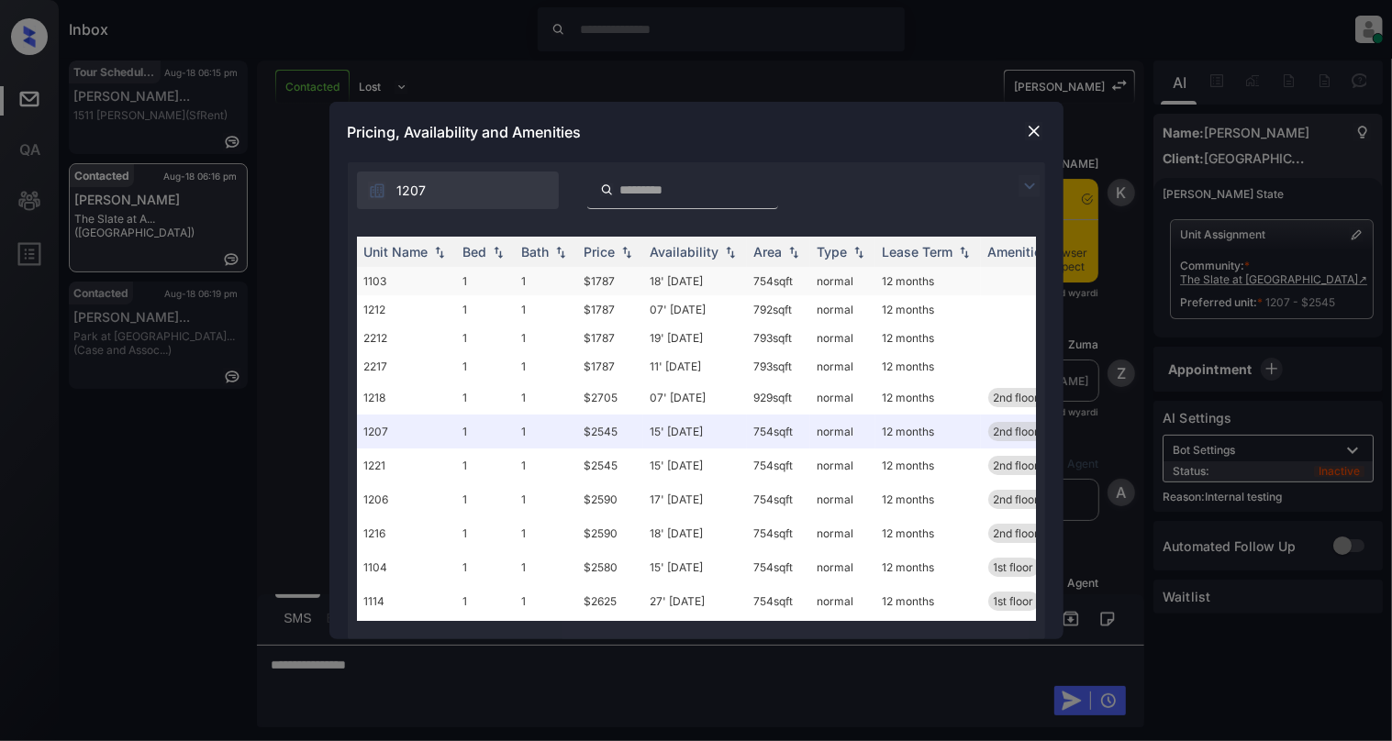
scroll to position [6104, 0]
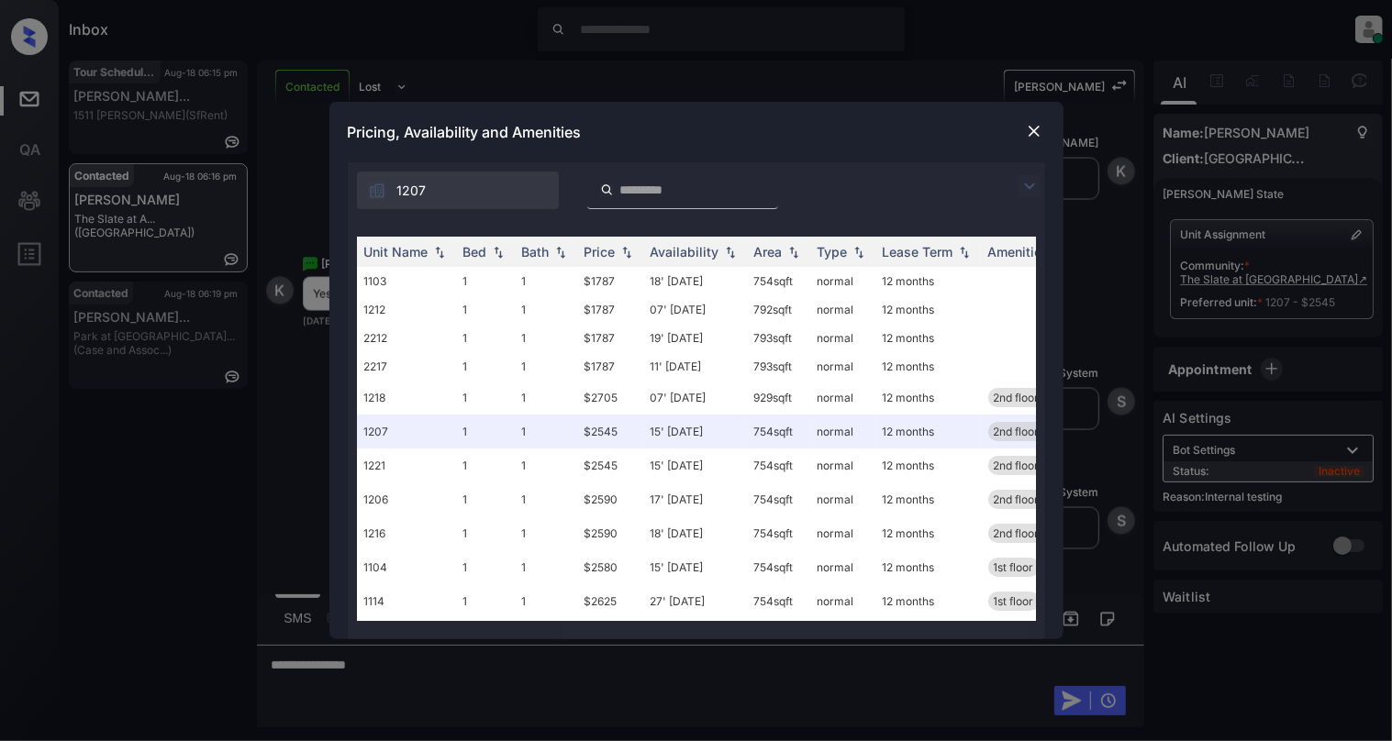
click at [1033, 128] on img at bounding box center [1034, 131] width 18 height 18
